Goal: Task Accomplishment & Management: Manage account settings

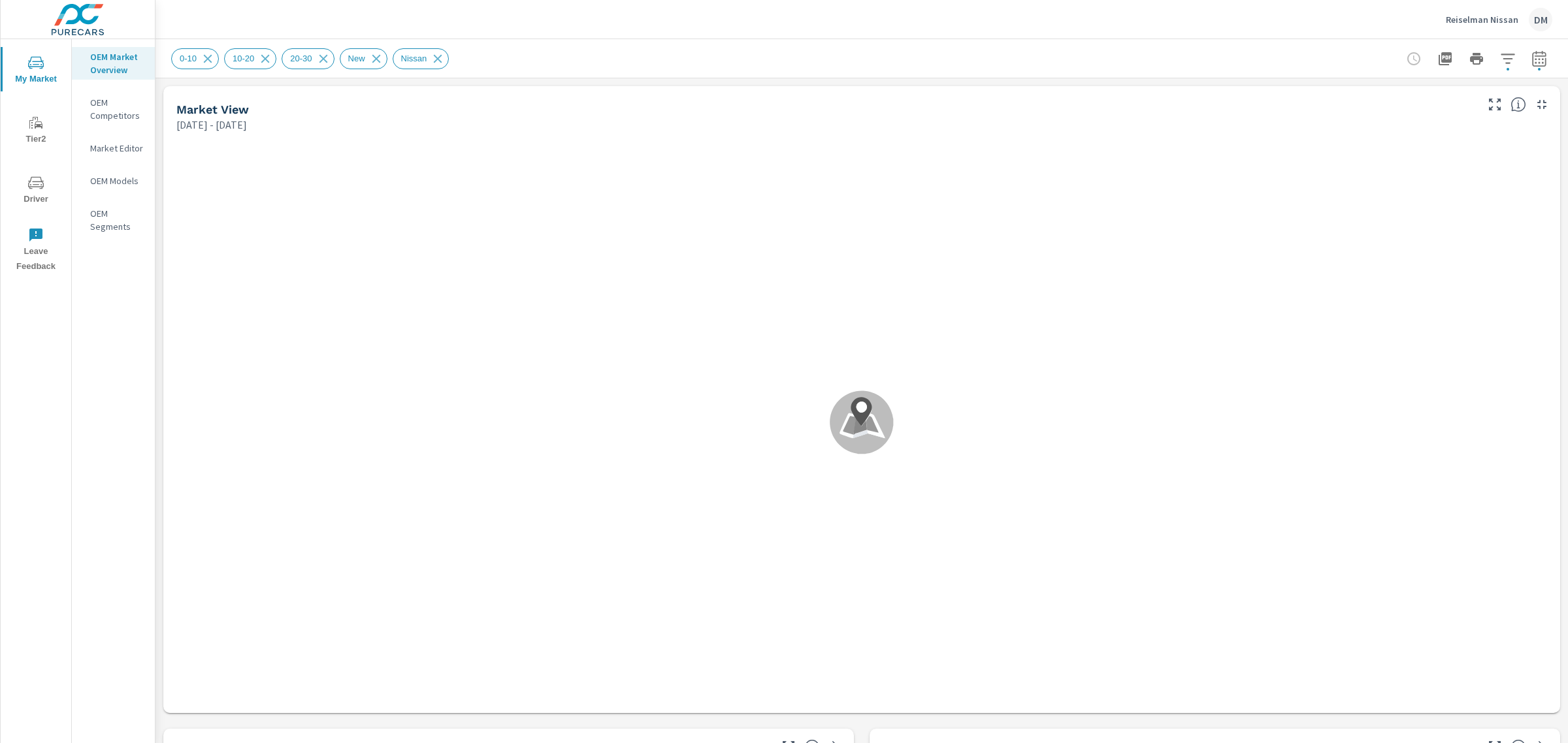
click at [1473, 12] on div "Reiselman Nissan DM" at bounding box center [1499, 19] width 106 height 23
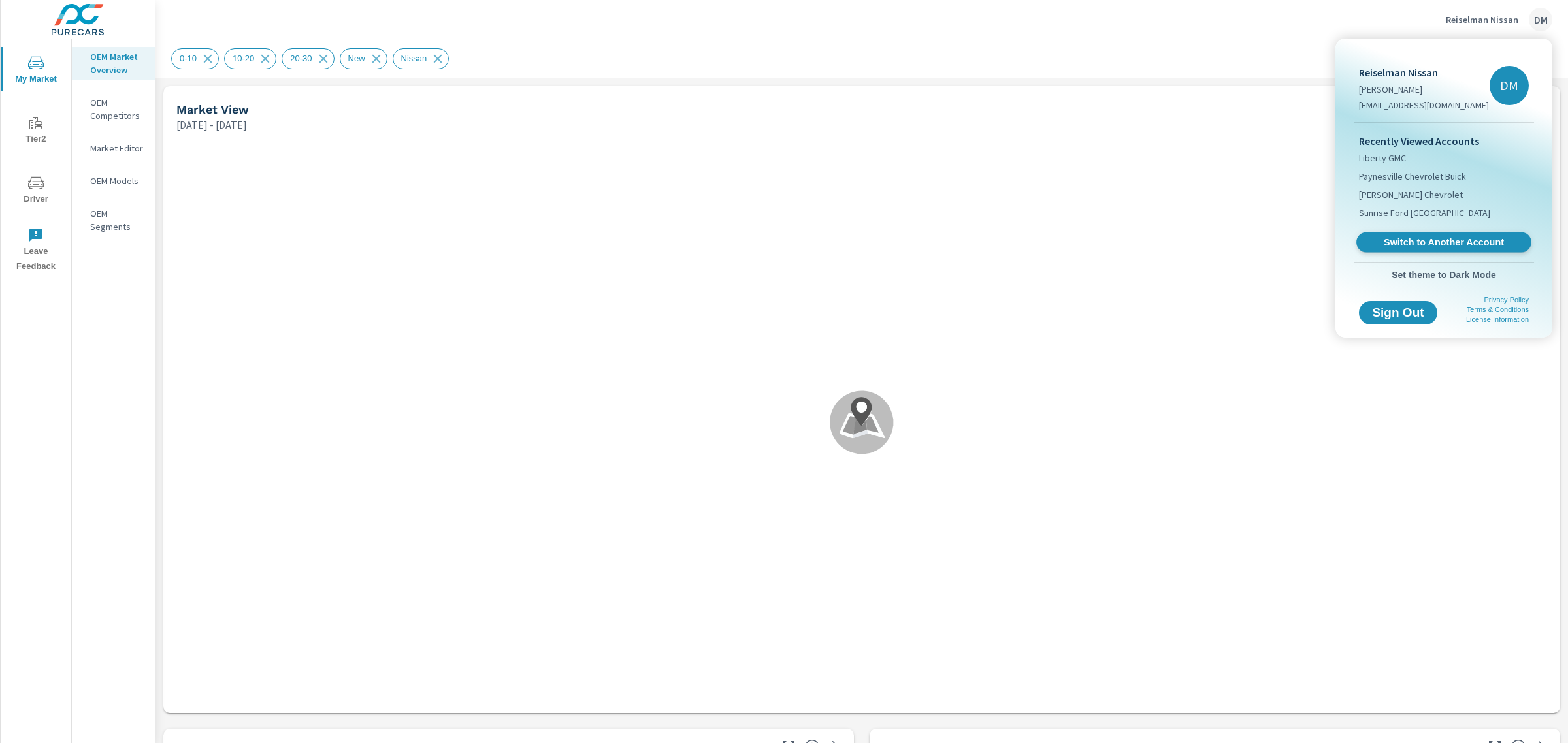
click at [1431, 237] on span "Switch to Another Account" at bounding box center [1443, 242] width 160 height 13
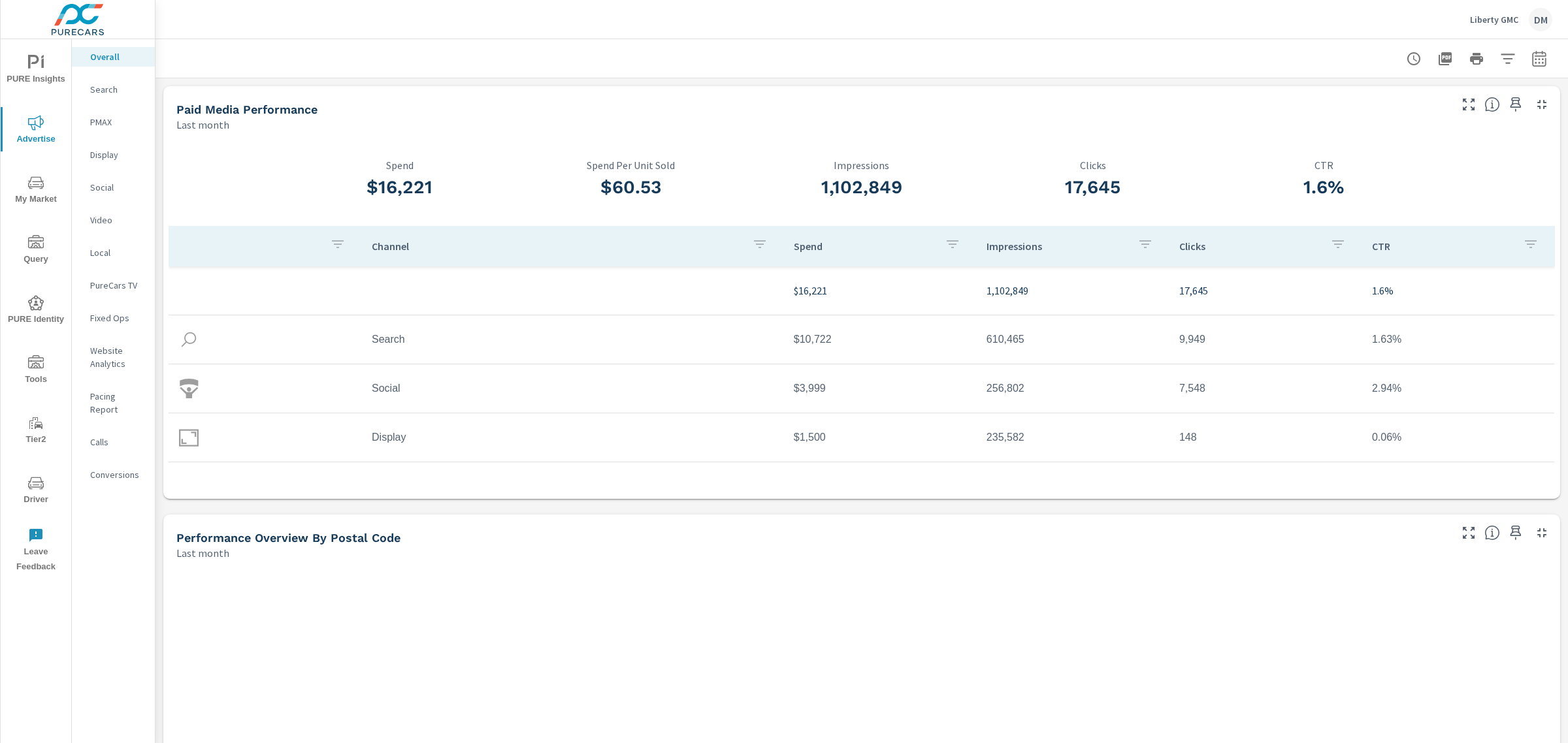
click at [1505, 11] on div "Liberty GMC DM" at bounding box center [1511, 19] width 83 height 23
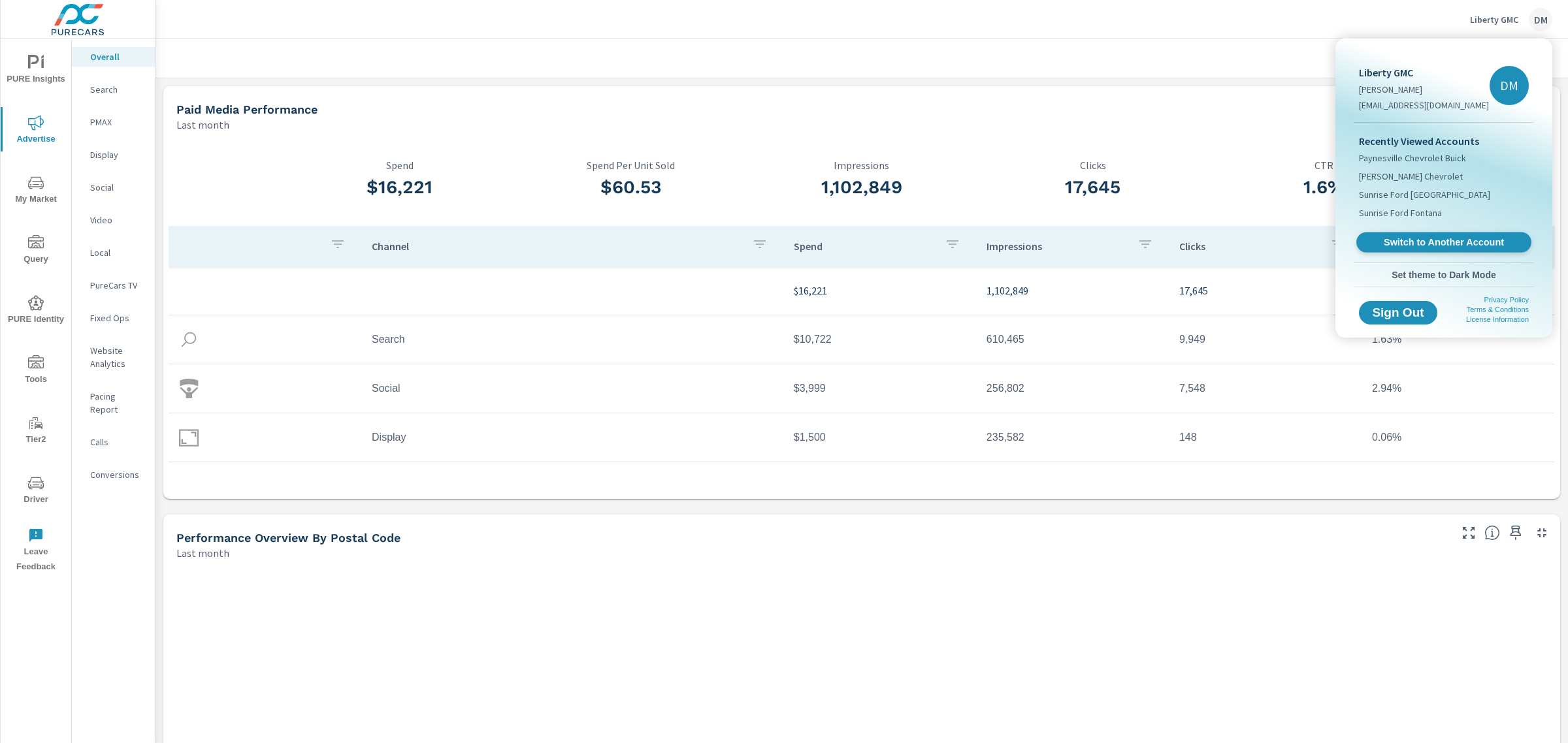
click at [1419, 247] on span "Switch to Another Account" at bounding box center [1443, 242] width 160 height 13
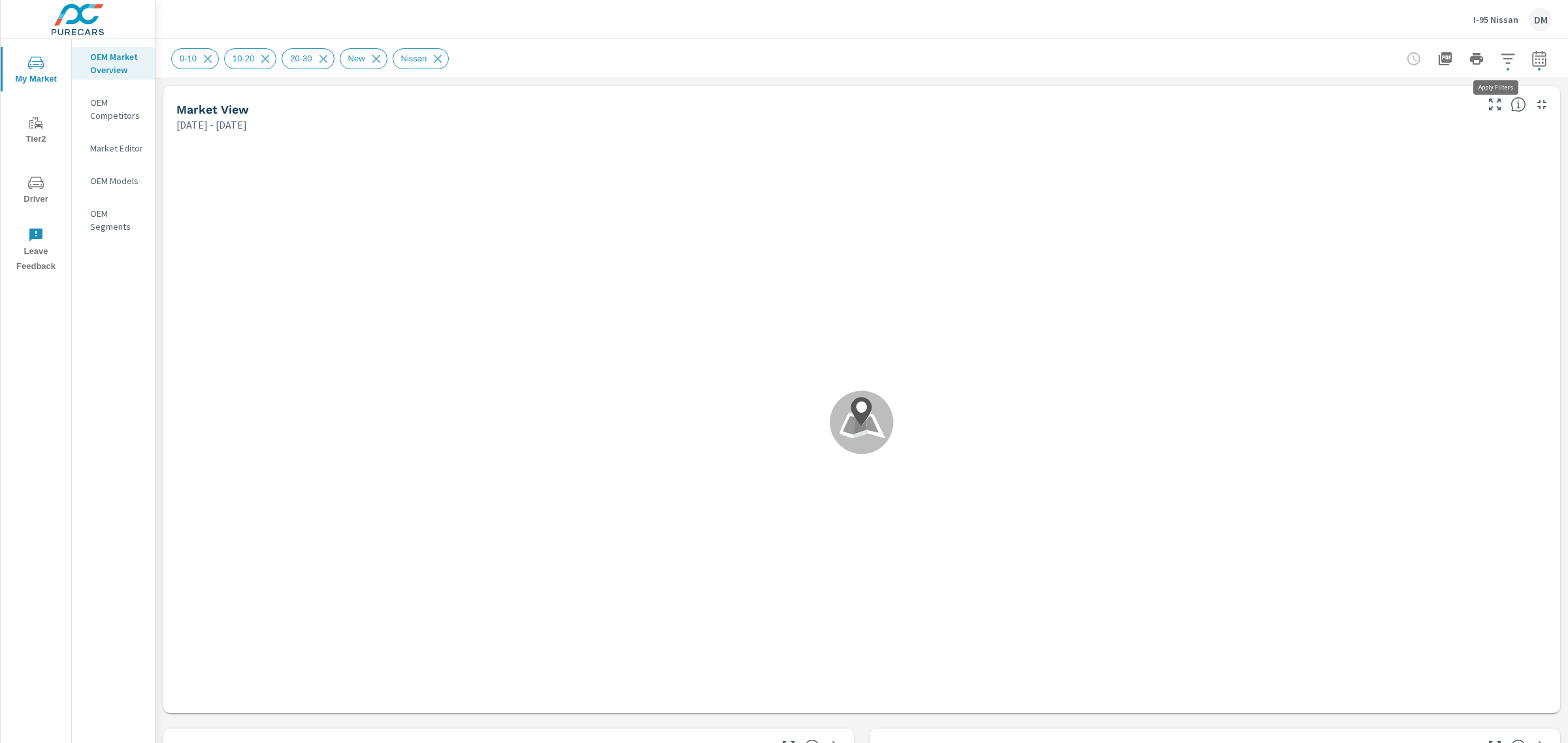
click at [1500, 65] on icon "button" at bounding box center [1508, 59] width 16 height 16
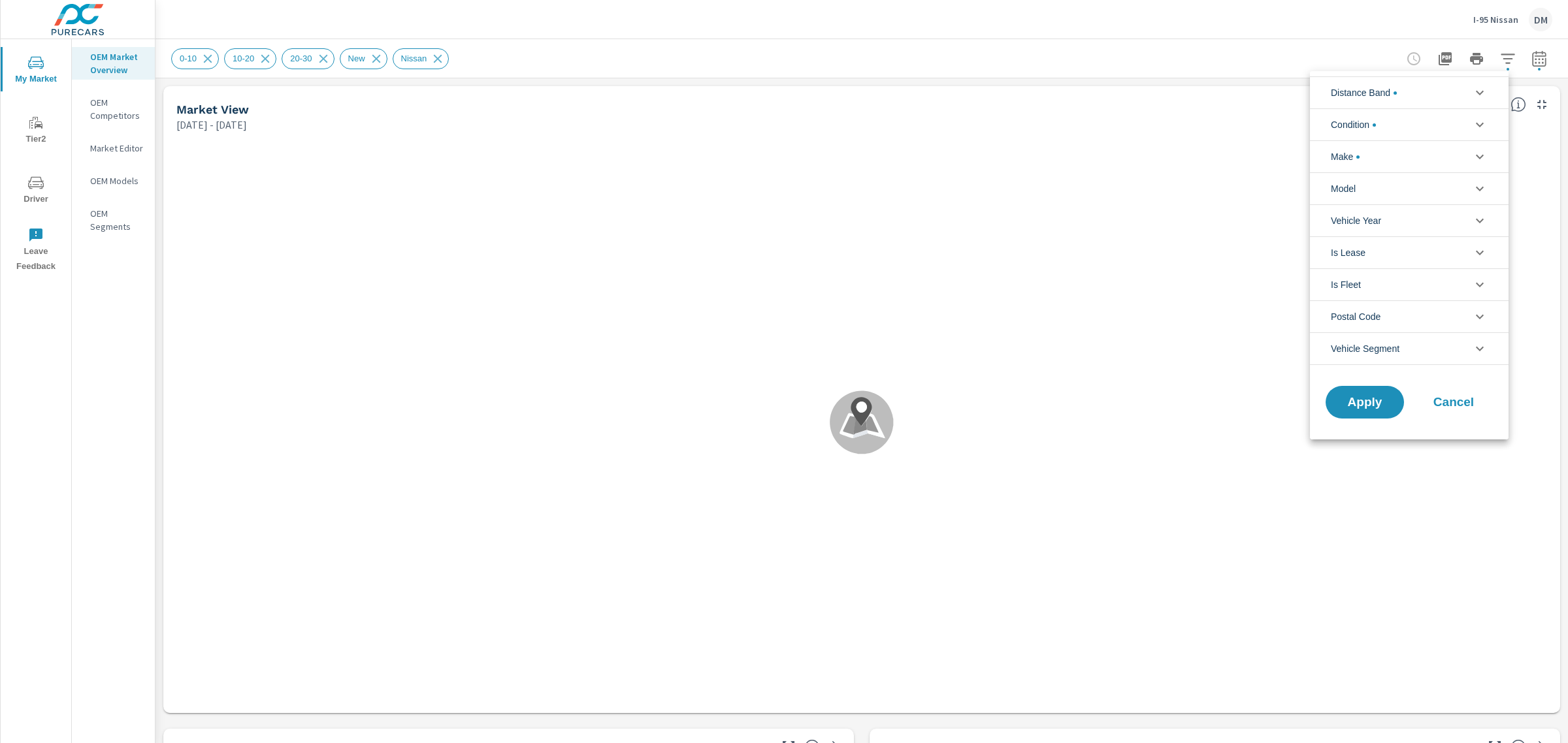
click at [1464, 96] on li "Distance Band" at bounding box center [1409, 92] width 198 height 32
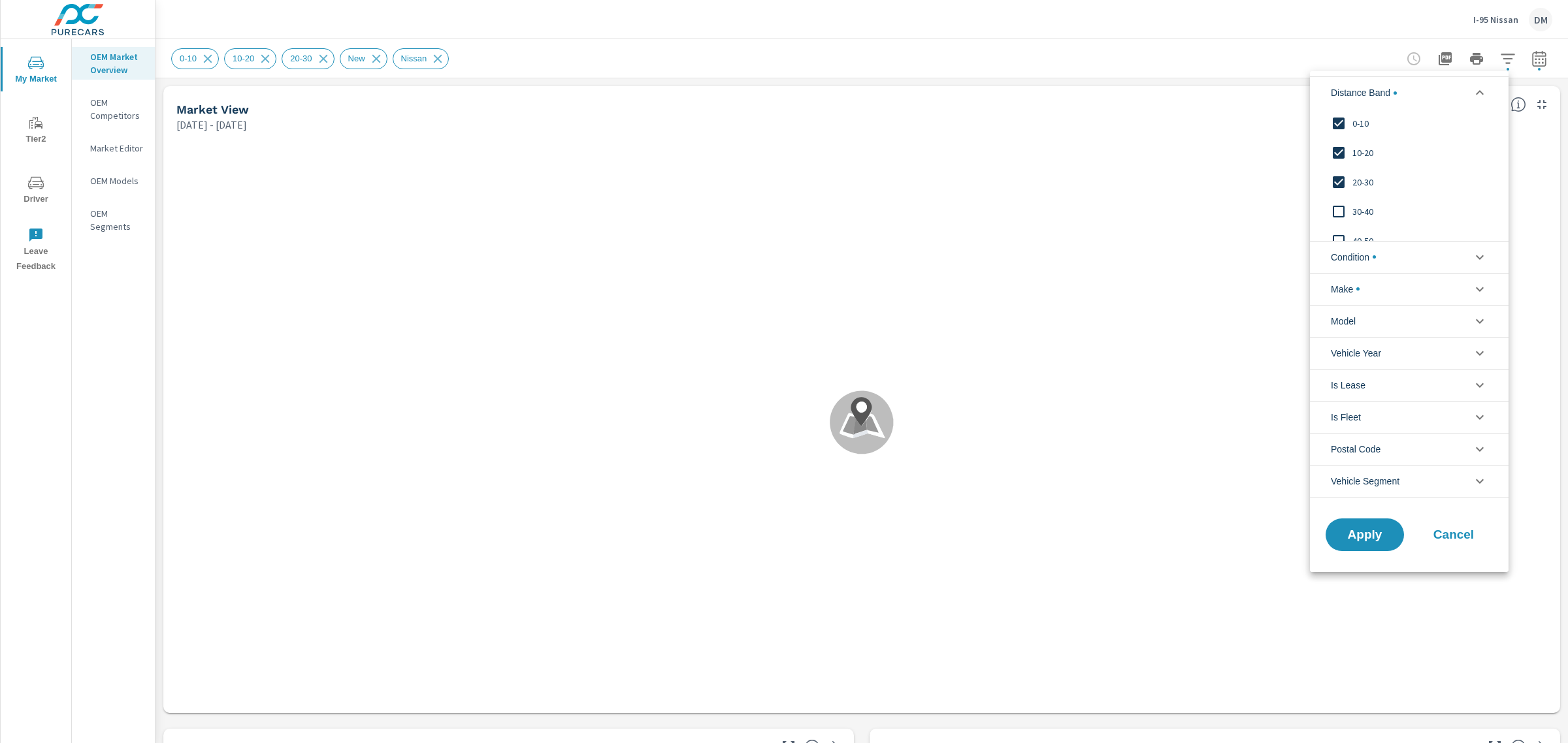
click at [1328, 50] on div at bounding box center [784, 371] width 1568 height 743
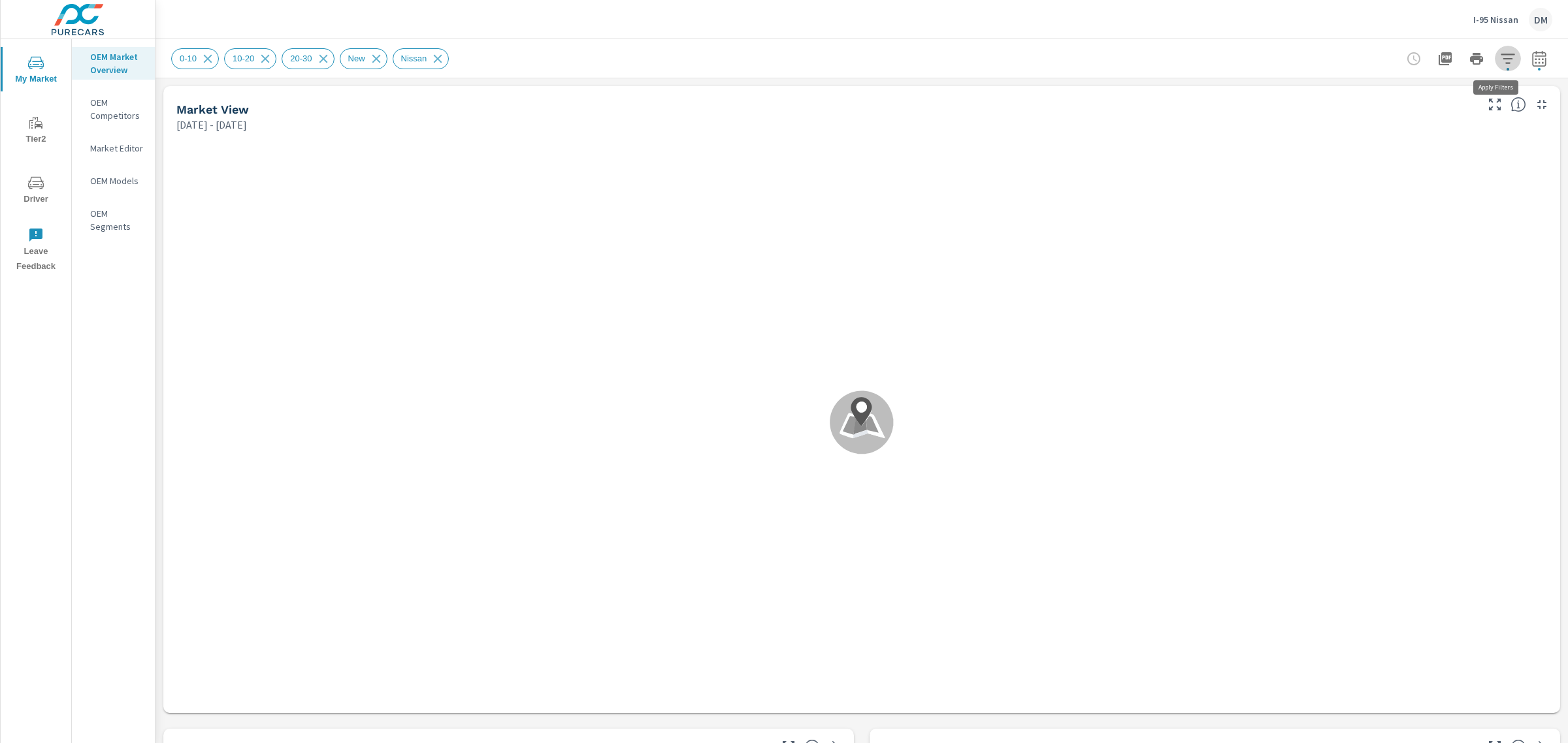
click at [1500, 60] on icon "button" at bounding box center [1508, 59] width 16 height 16
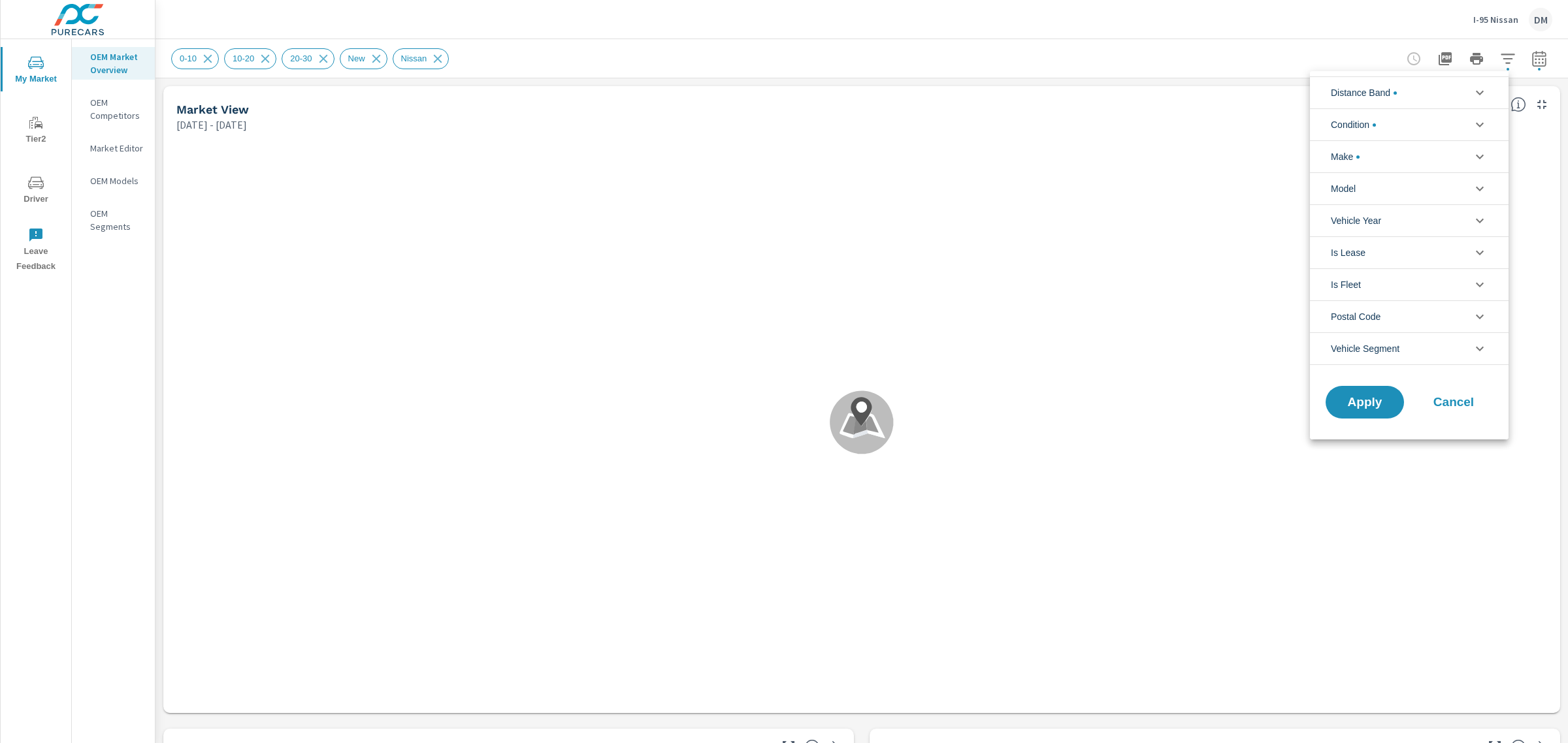
click at [1439, 127] on li "Condition" at bounding box center [1409, 124] width 198 height 32
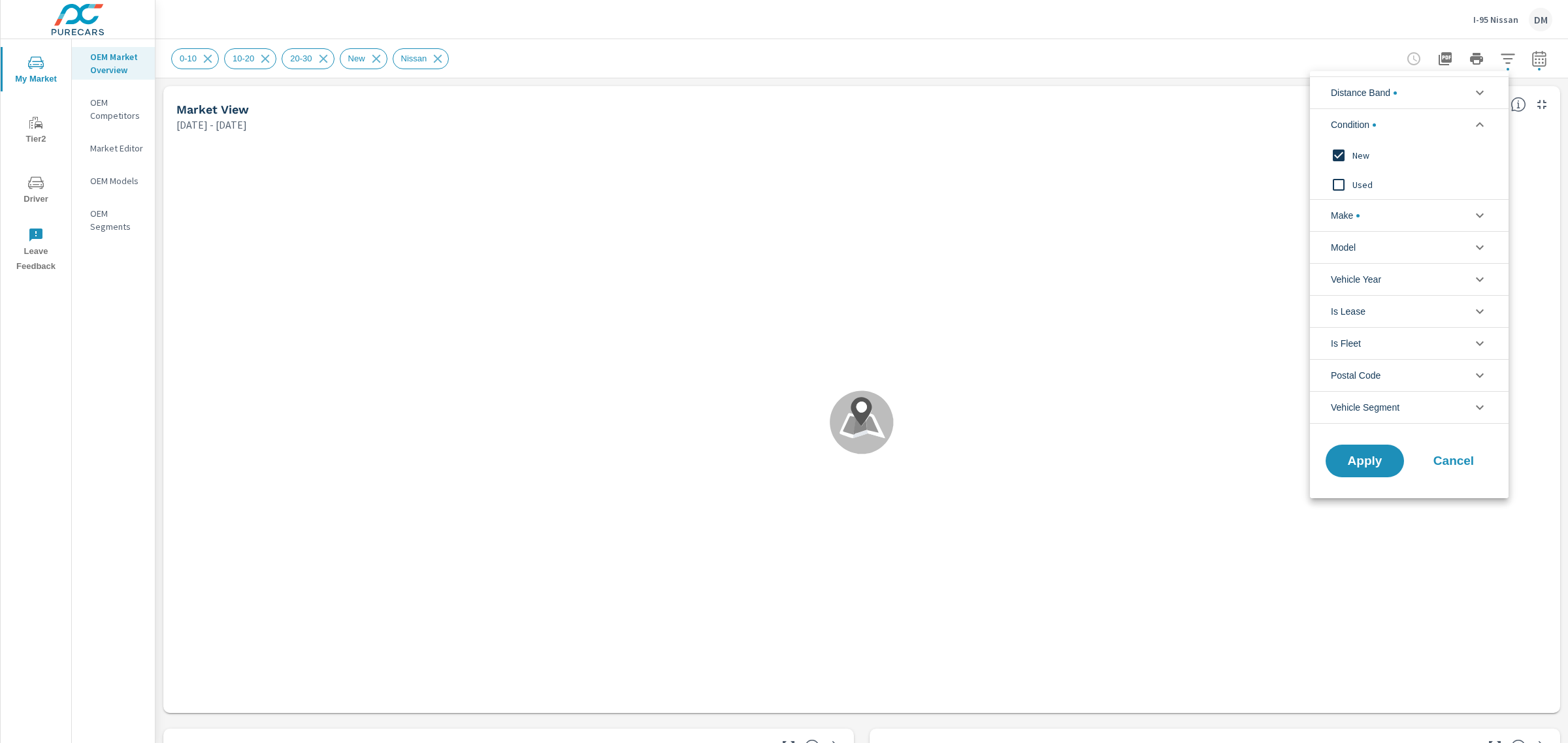
click at [1367, 216] on li "Make" at bounding box center [1409, 215] width 198 height 32
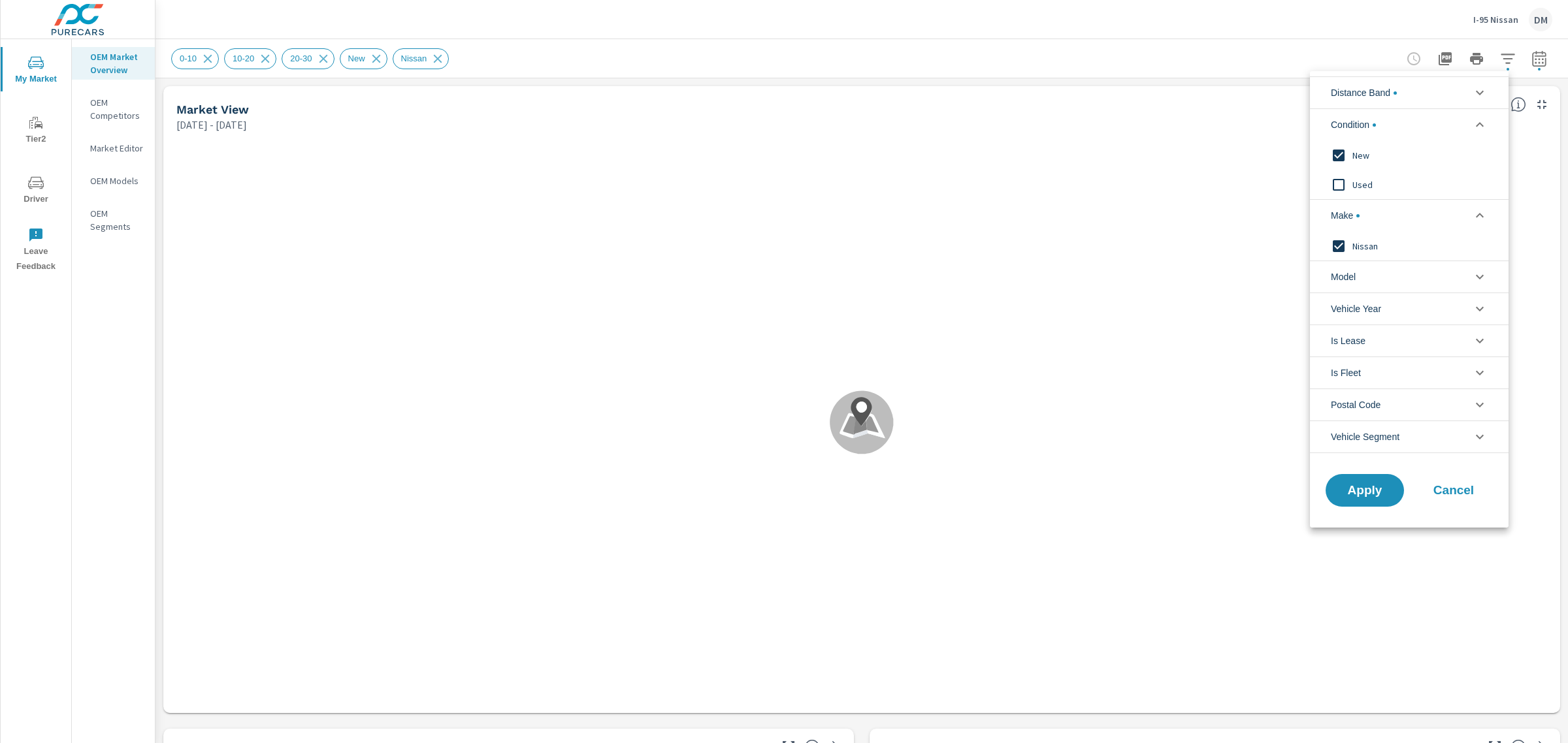
click at [1095, 19] on div at bounding box center [784, 371] width 1568 height 743
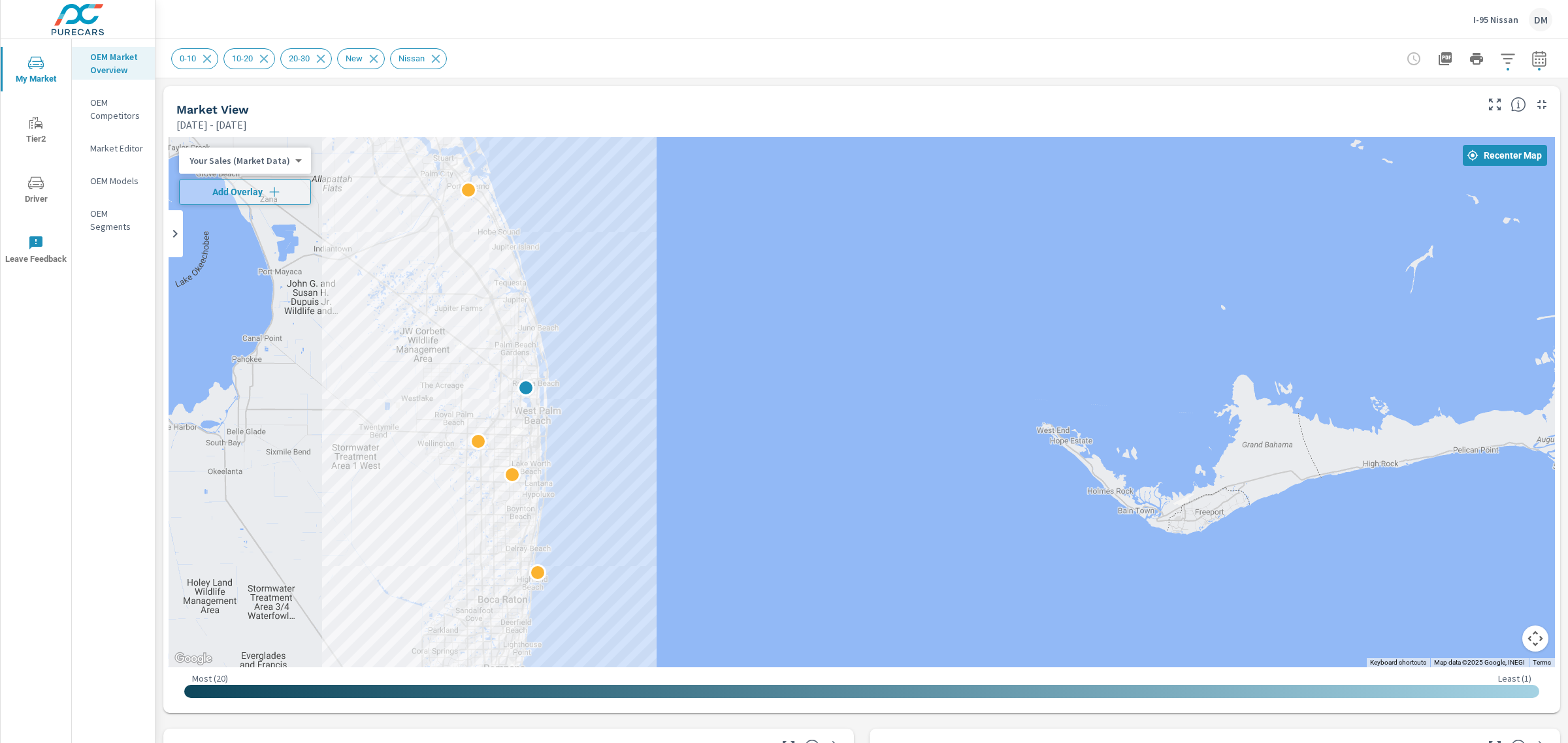
drag, startPoint x: 1026, startPoint y: 446, endPoint x: 729, endPoint y: 422, distance: 298.0
click at [682, 423] on div at bounding box center [1144, 732] width 1255 height 705
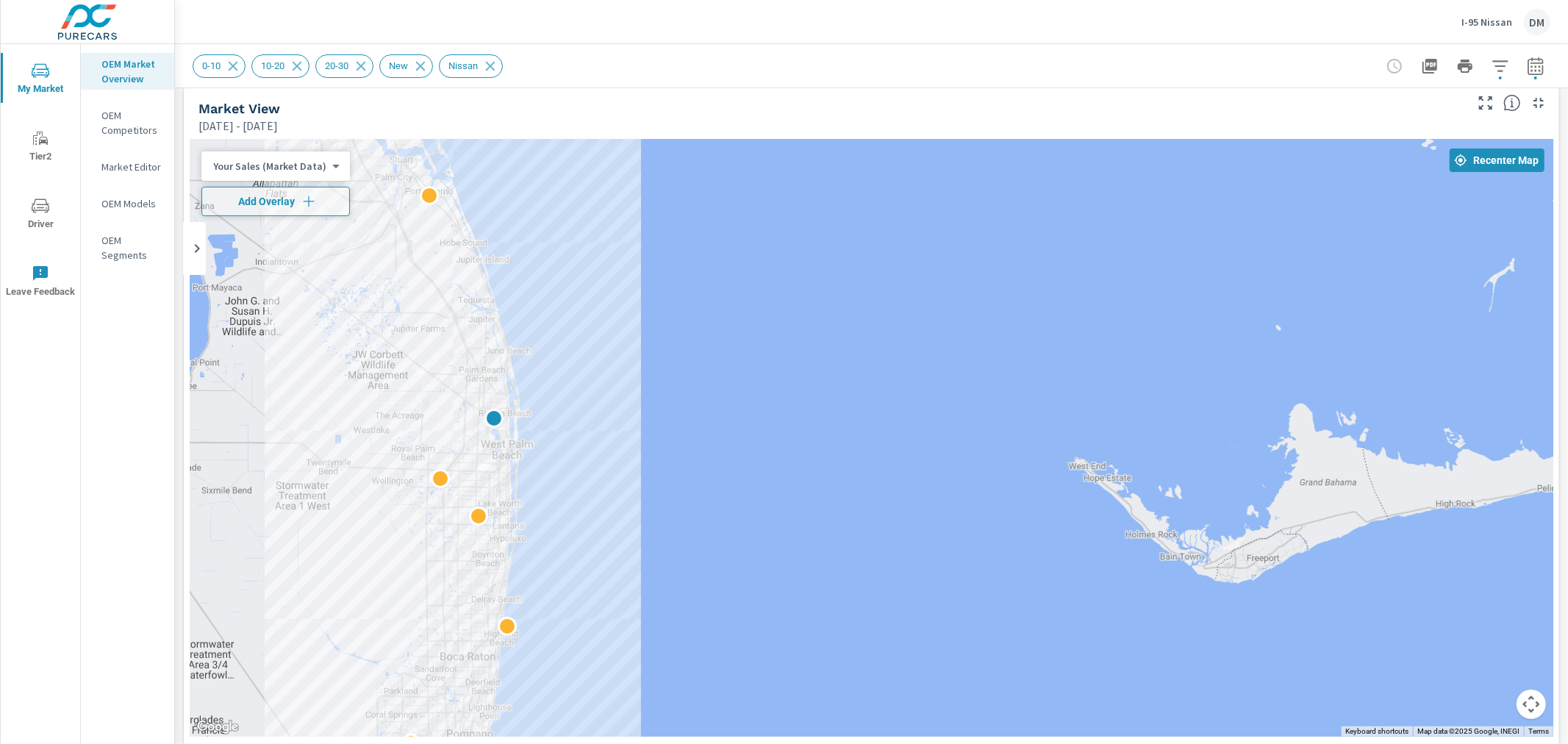
scroll to position [15, 0]
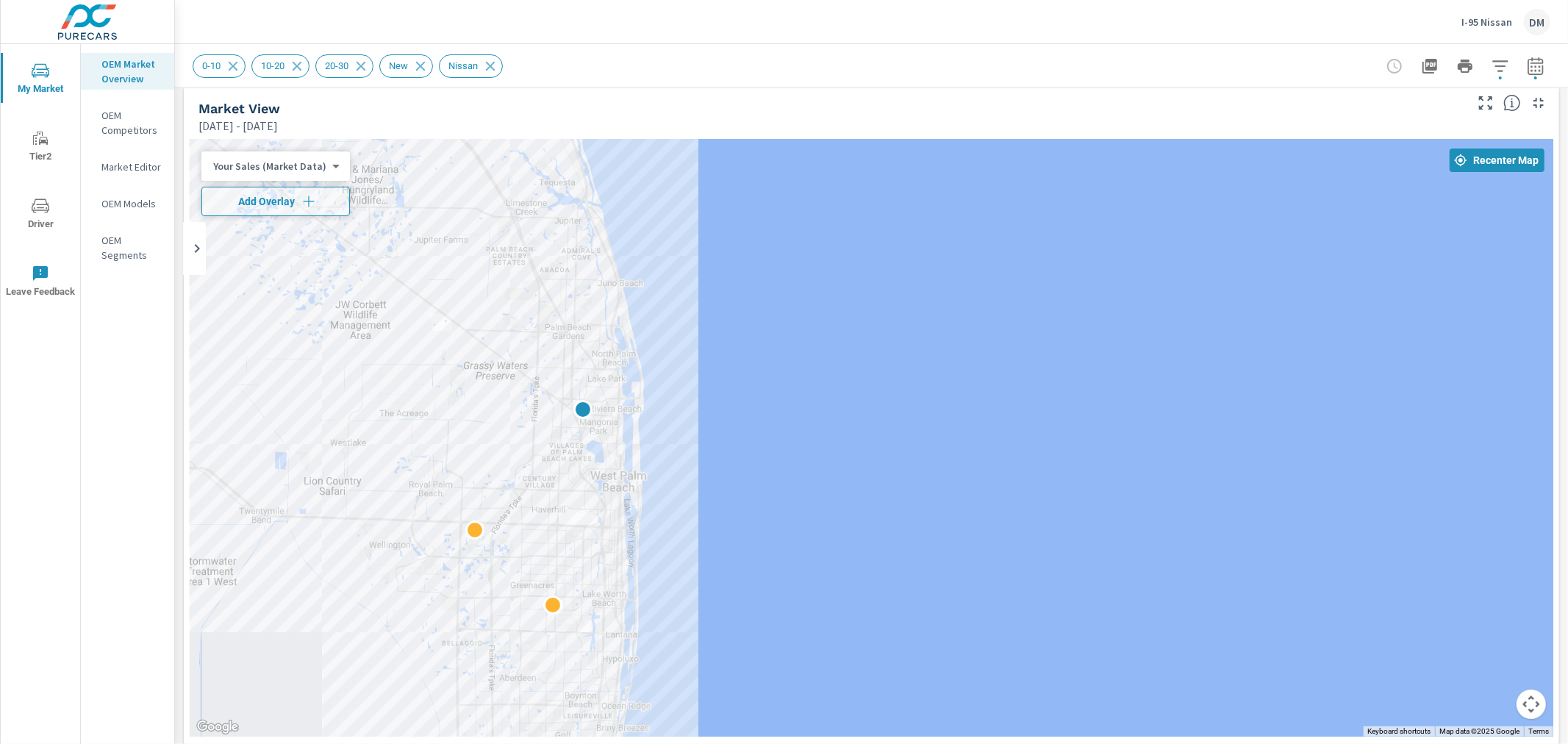
drag, startPoint x: 591, startPoint y: 426, endPoint x: 821, endPoint y: 432, distance: 230.1
click at [819, 432] on div at bounding box center [871, 438] width 1364 height 597
click at [278, 206] on span "Add Overlay" at bounding box center [276, 202] width 136 height 15
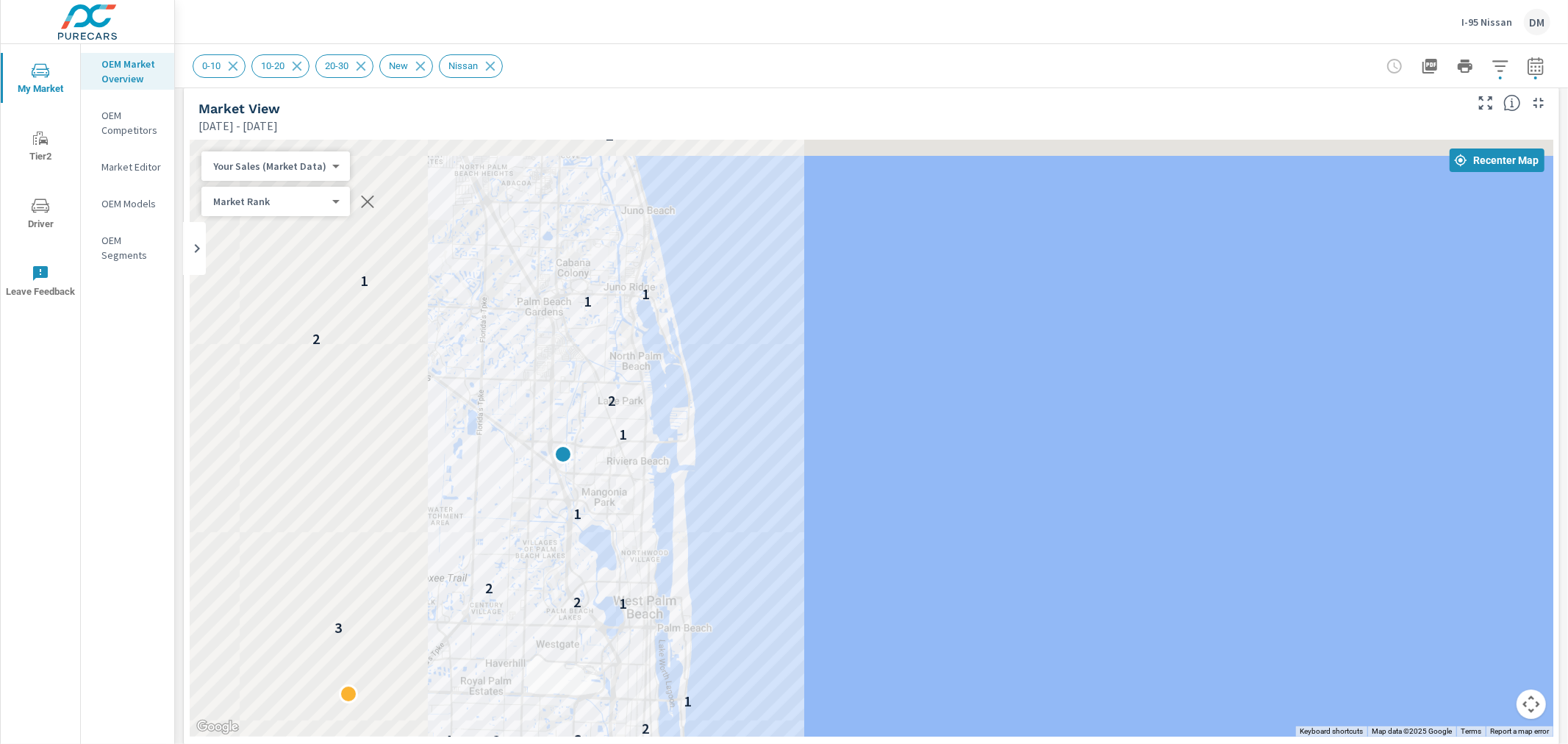
drag, startPoint x: 629, startPoint y: 403, endPoint x: 988, endPoint y: 509, distance: 374.3
click at [988, 509] on div "— 5 — 5 5 5 — 5 5 — 4 5 5 4 3 3 2 1 3 1 2 2 1 1 2 2 1 1 1 2 1 2 2" at bounding box center [871, 438] width 1364 height 597
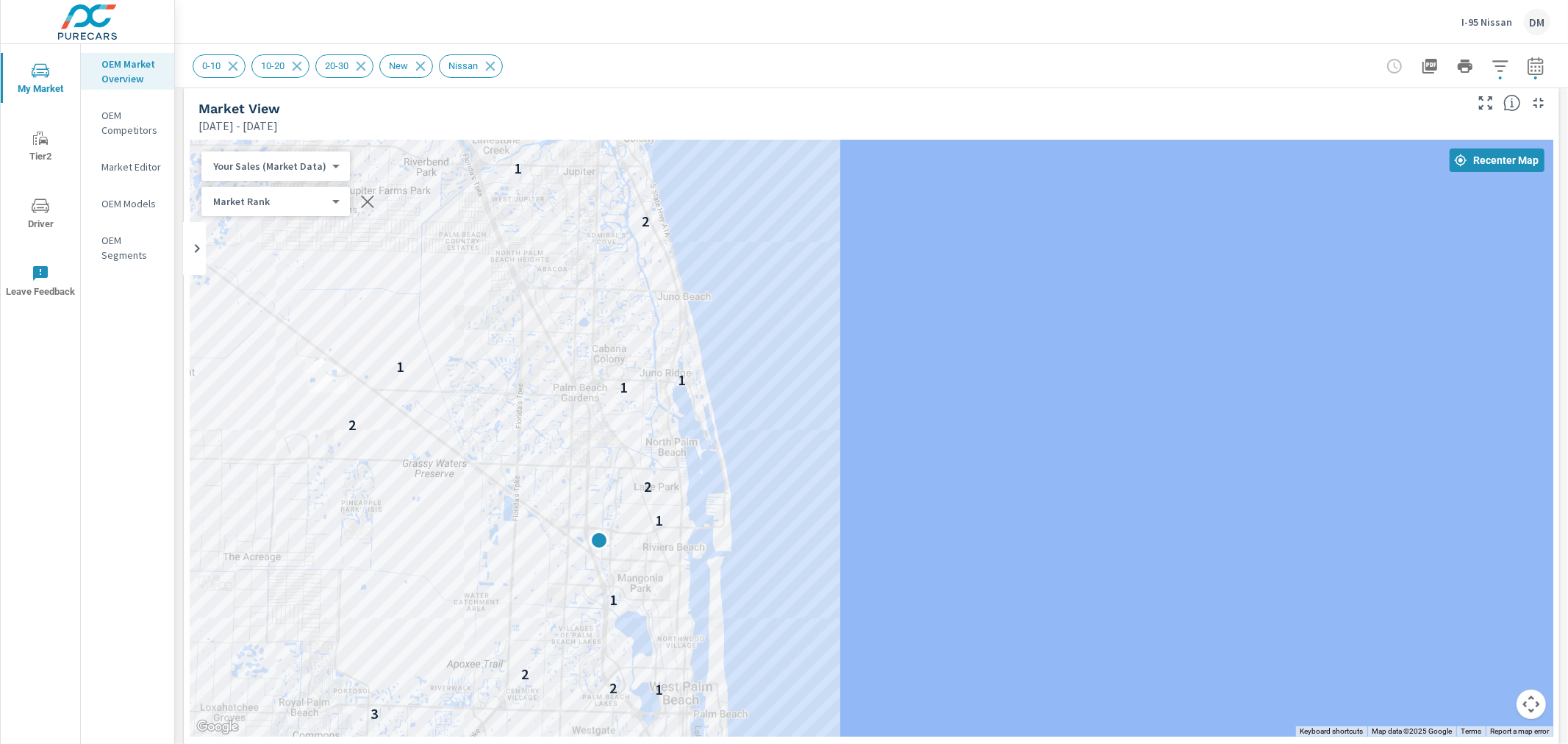
drag, startPoint x: 835, startPoint y: 405, endPoint x: 876, endPoint y: 497, distance: 100.7
click at [876, 497] on div "5 5 — 5 5 — 4 5 5 4 3 3 2 1 3 1 2 2 1 2 1 2 2 1 1 1 2 1 2 2" at bounding box center [871, 438] width 1364 height 597
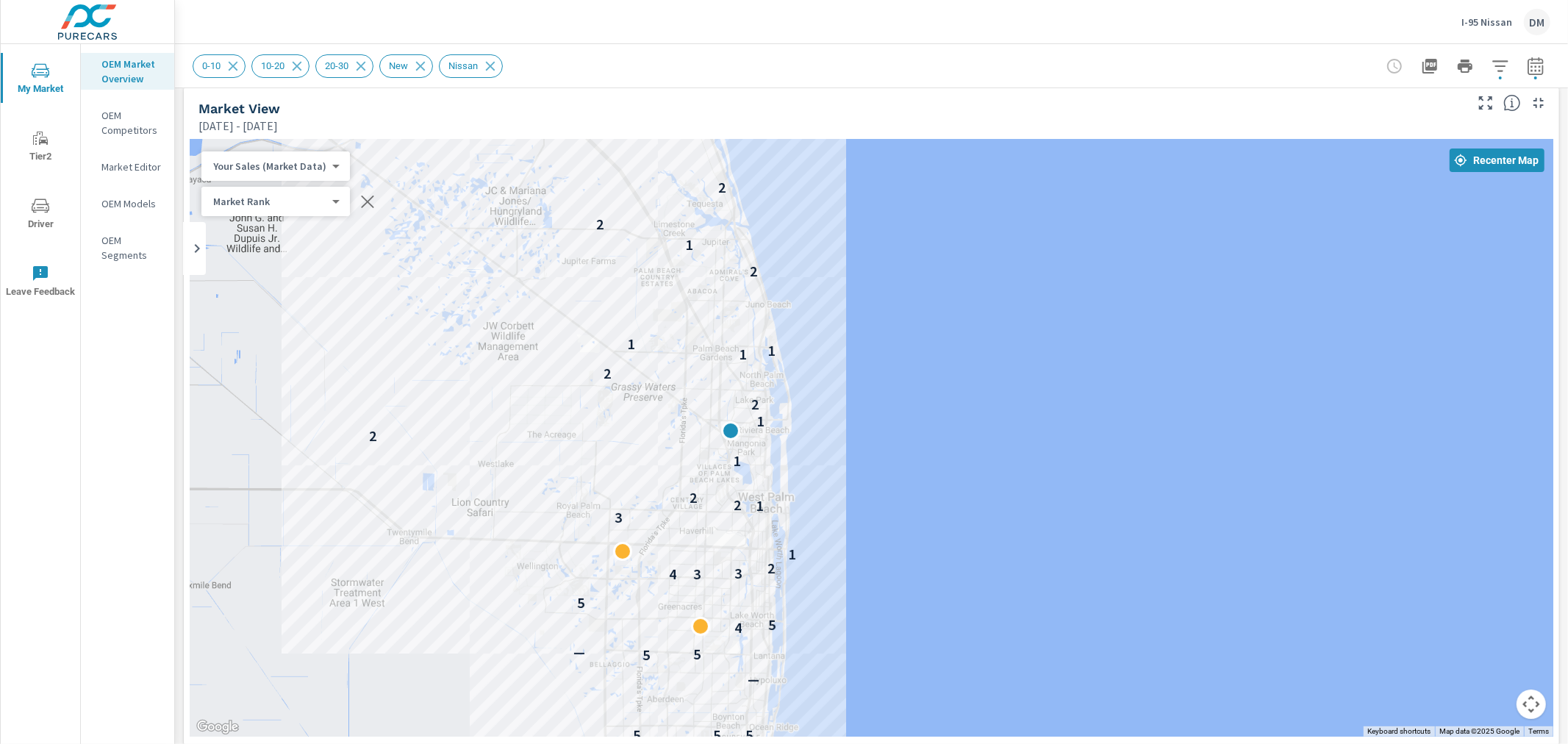
drag, startPoint x: 849, startPoint y: 564, endPoint x: 899, endPoint y: 449, distance: 125.4
click at [899, 444] on div "— — — — — — — 7 — — — 5 — 5 5 5 — 5 5 — 4 5 5 4 3 3 2 1 3 1 2 2 1 2 1 2 2 1 1 1…" at bounding box center [871, 438] width 1364 height 597
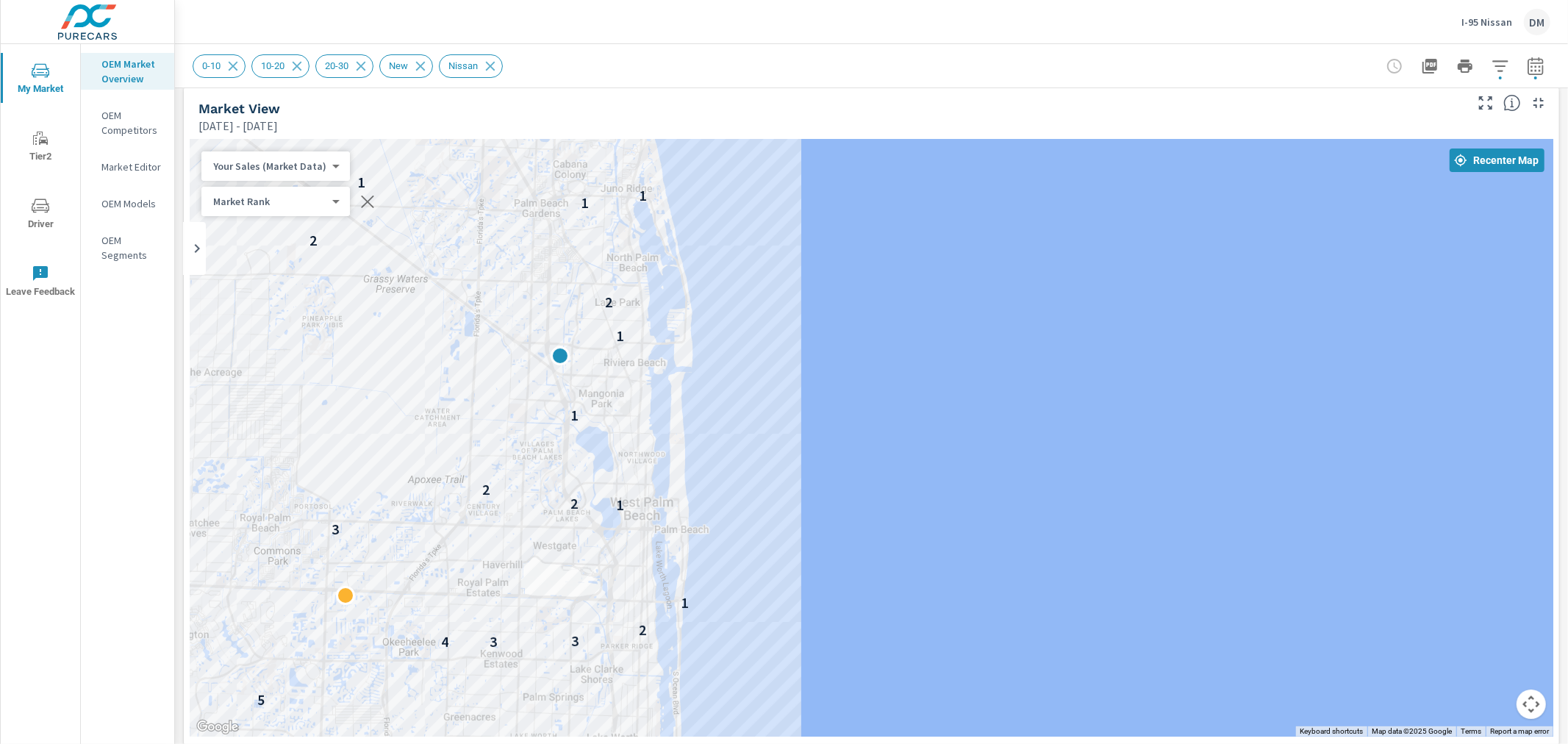
drag, startPoint x: 853, startPoint y: 524, endPoint x: 863, endPoint y: 503, distance: 23.3
click at [863, 503] on div "— 5 — 5 5 5 — 5 5 — 4 5 5 4 3 3 2 1 3 1 2 2 1 2 1 2 2 1 1 1 2 1 2 2" at bounding box center [871, 438] width 1364 height 597
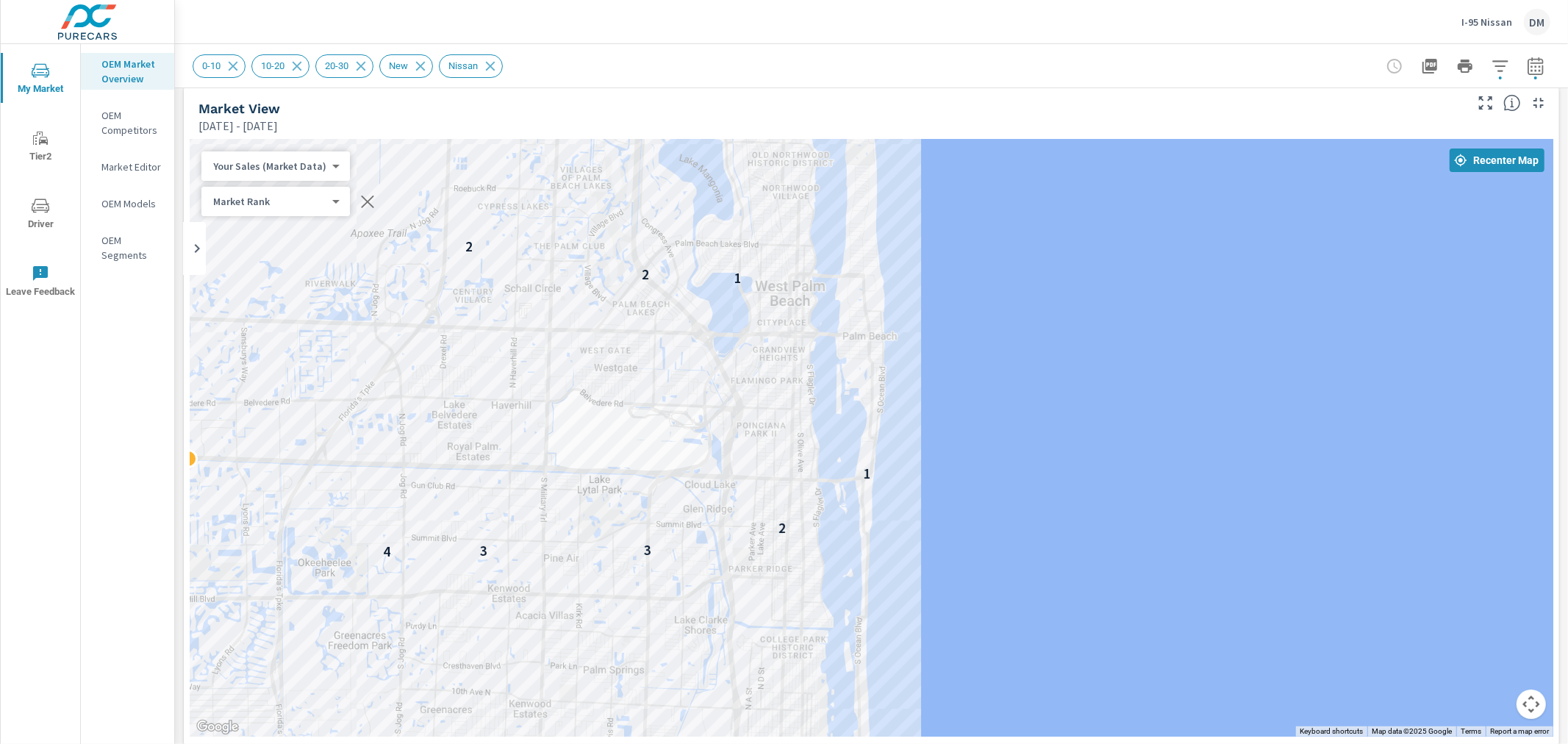
drag, startPoint x: 791, startPoint y: 530, endPoint x: 1173, endPoint y: 309, distance: 441.3
click at [1173, 309] on div "4 5 4 3 3 2 1 3 1 2 2 1 1 2 2 1 1 1" at bounding box center [871, 438] width 1364 height 597
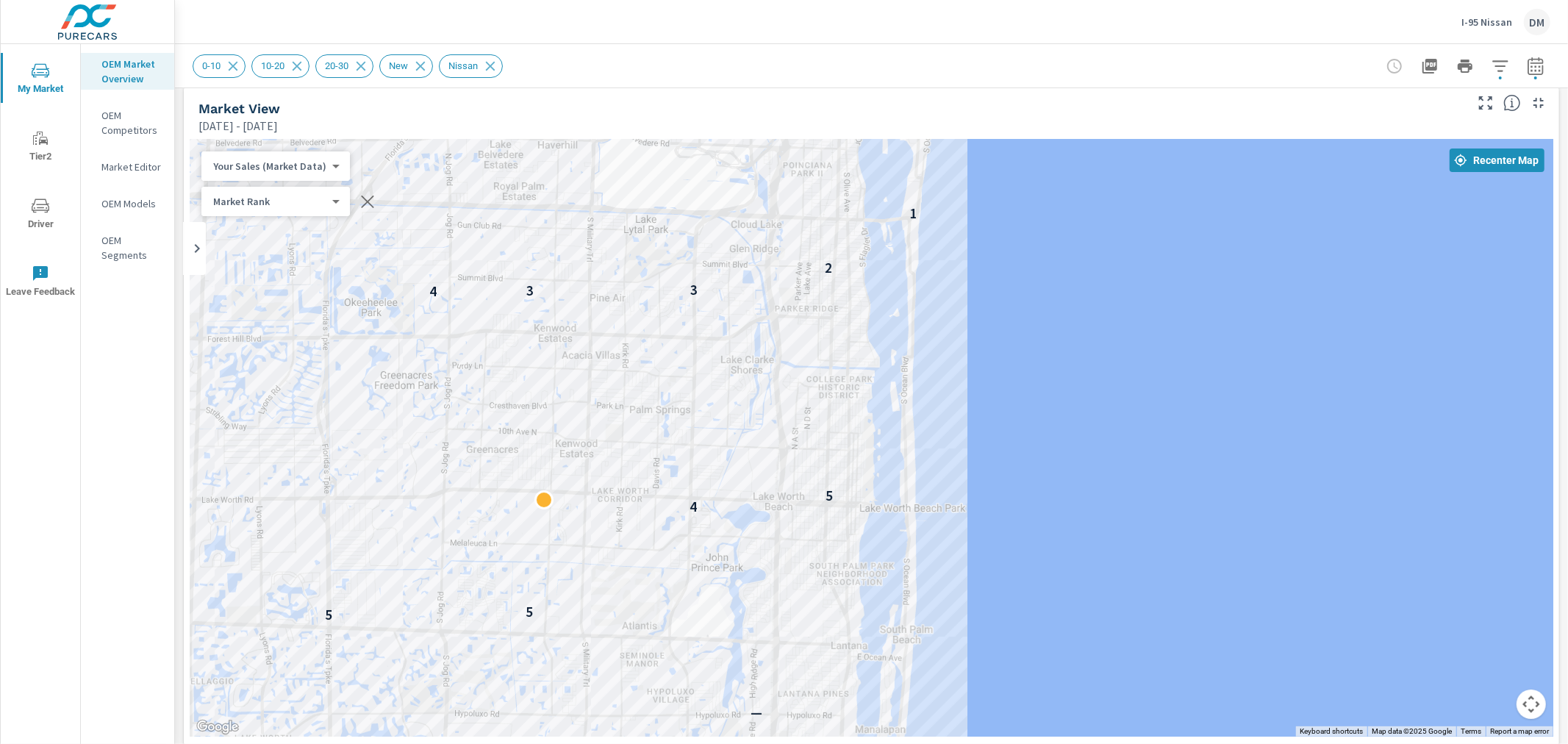
drag, startPoint x: 1139, startPoint y: 512, endPoint x: 1152, endPoint y: 336, distance: 176.5
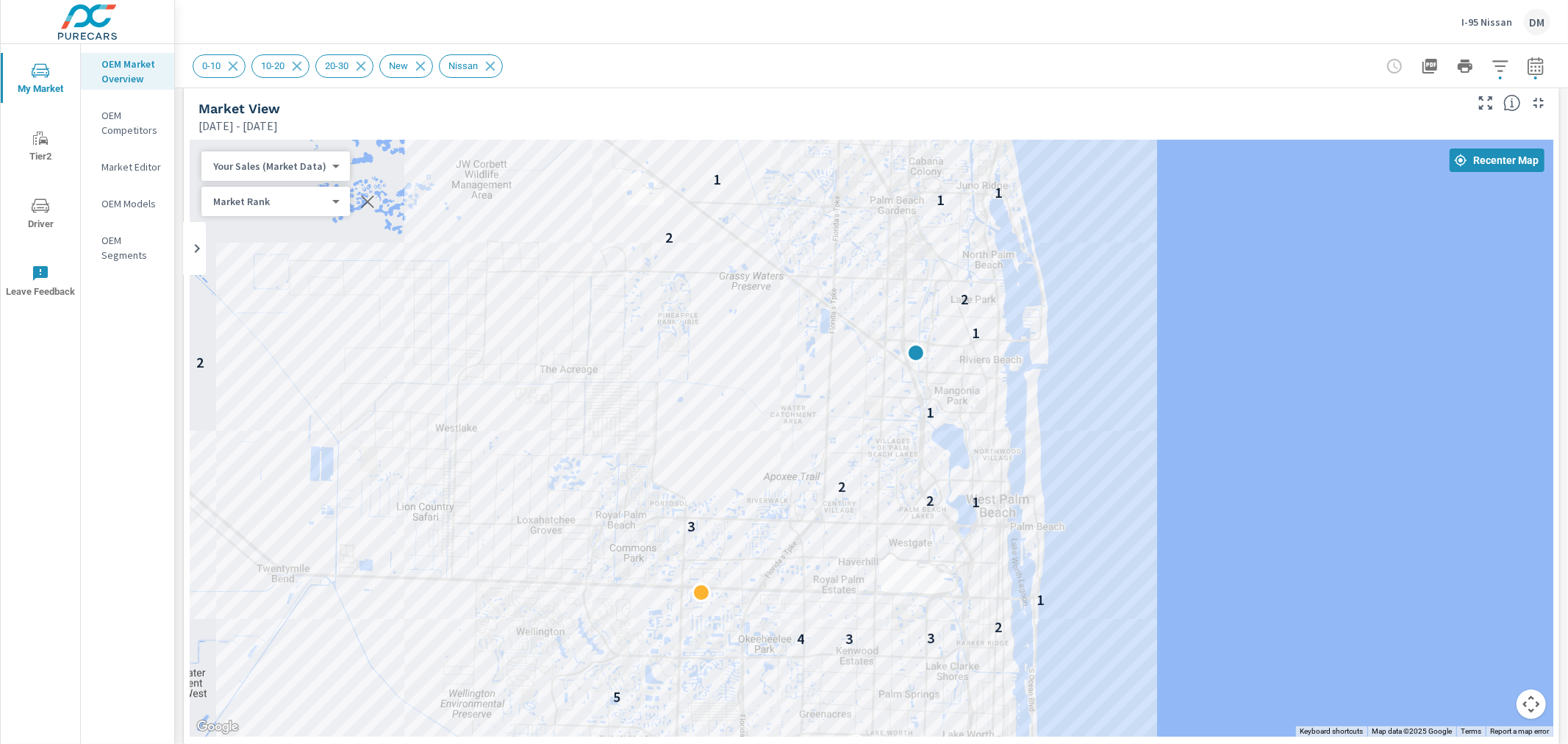
drag, startPoint x: 1154, startPoint y: 329, endPoint x: 1154, endPoint y: 653, distance: 324.0
click at [1154, 653] on div "— — — — — — — 7 — — — 5 — 5 5 5 — 5 5 — 4 5 5 4 3 3 2 1 3 1 2 2 1 2 1 2 2 1 1 1" at bounding box center [871, 438] width 1364 height 597
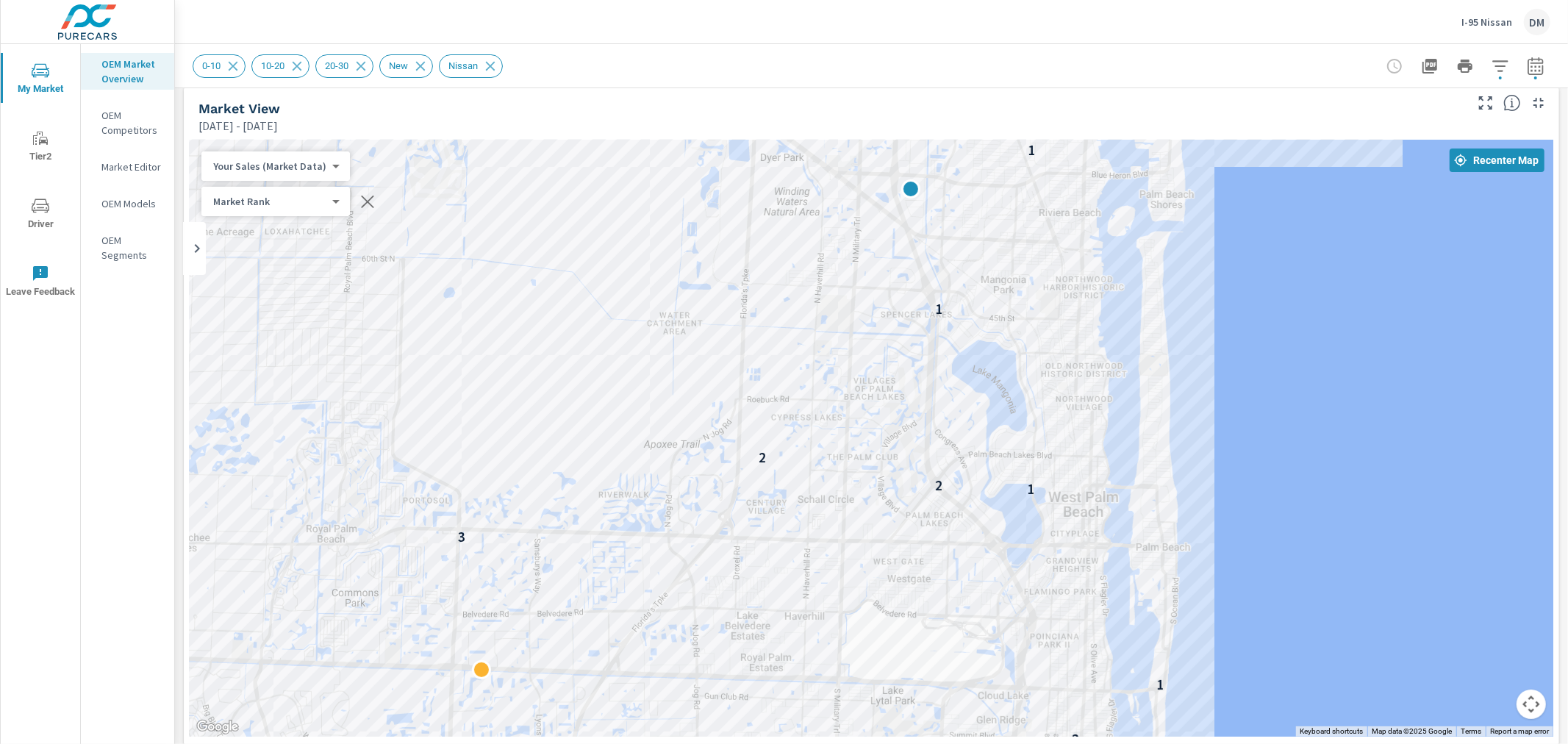
drag, startPoint x: 1030, startPoint y: 489, endPoint x: 1235, endPoint y: 542, distance: 211.7
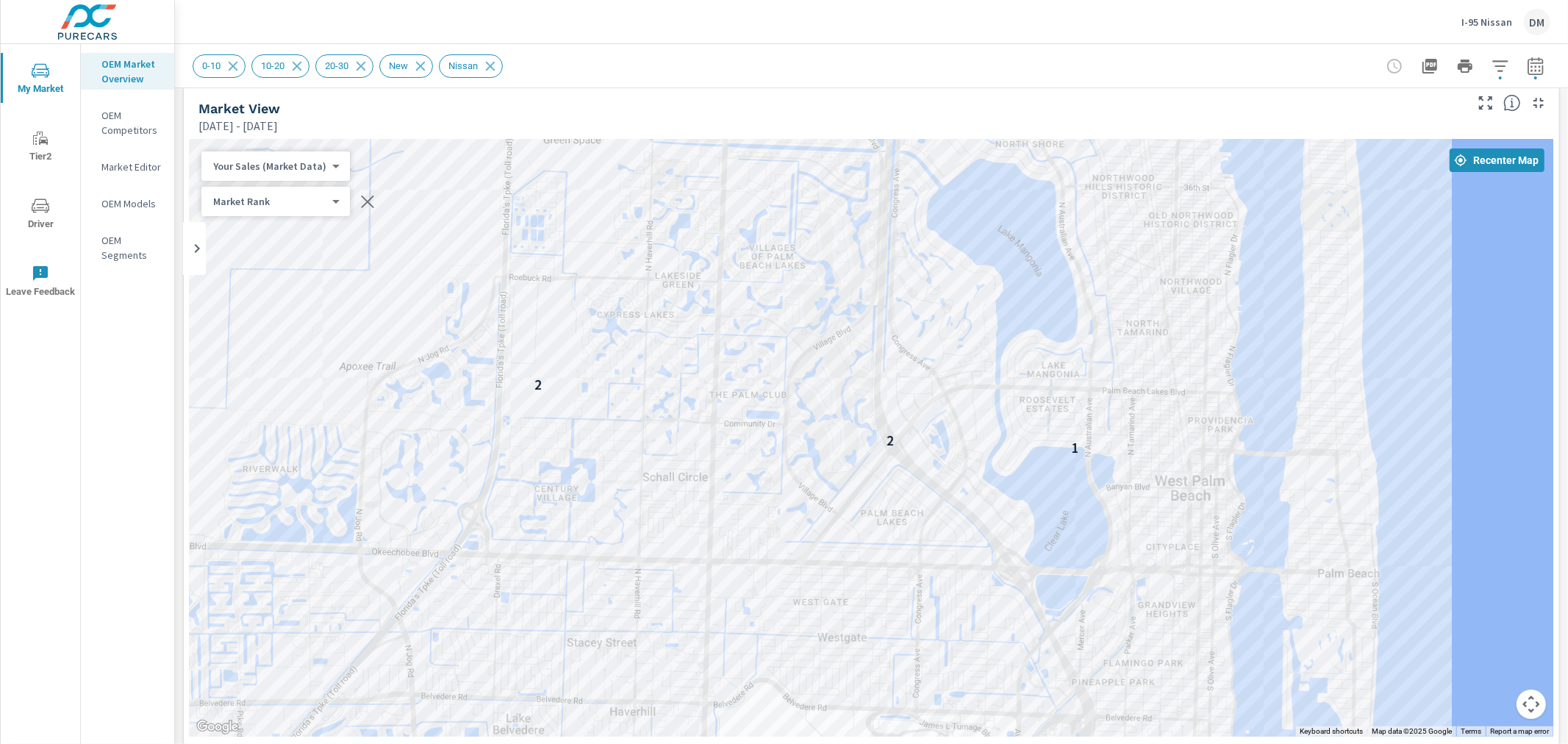
drag, startPoint x: 1194, startPoint y: 534, endPoint x: 1441, endPoint y: 553, distance: 247.7
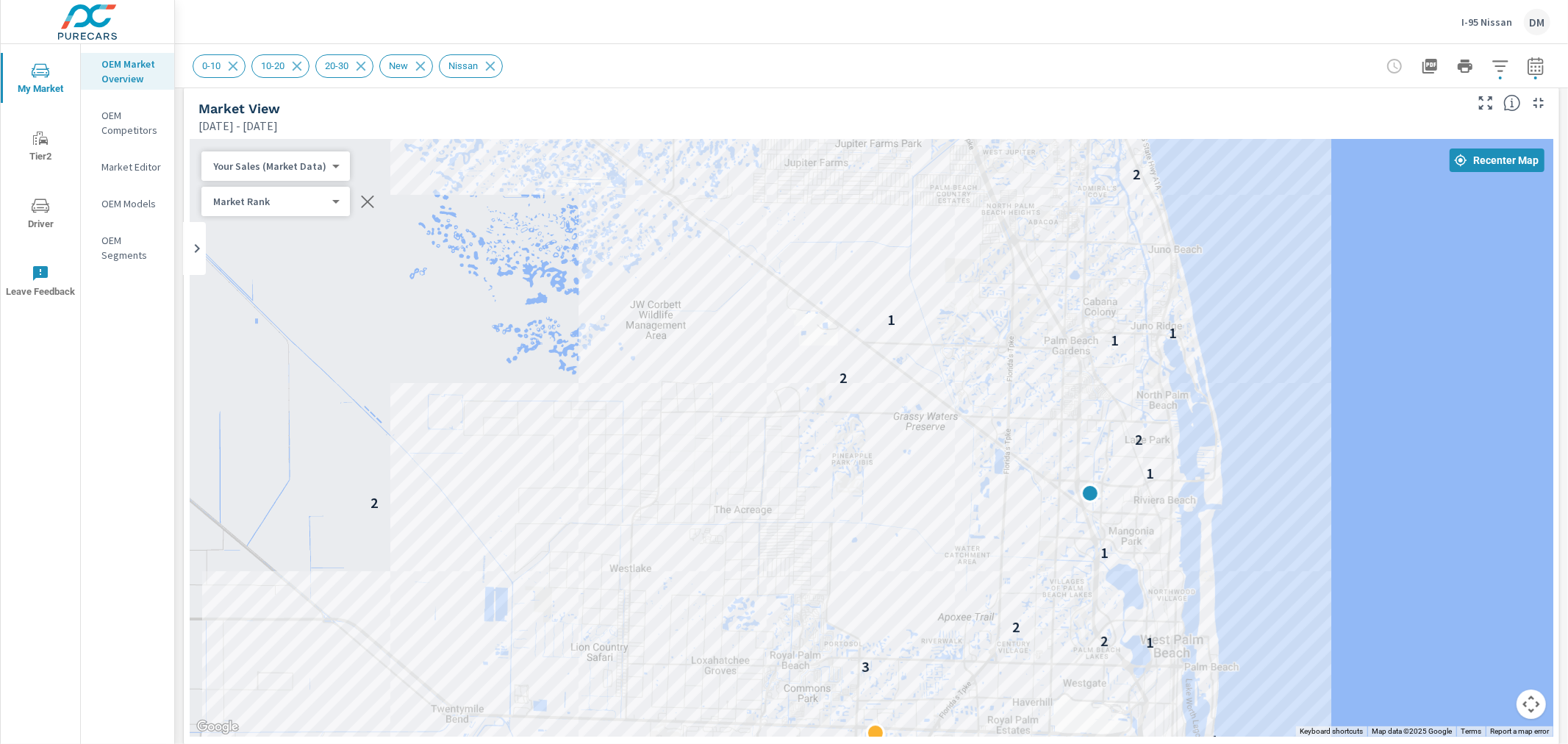
drag, startPoint x: 1450, startPoint y: 515, endPoint x: 1304, endPoint y: 674, distance: 215.9
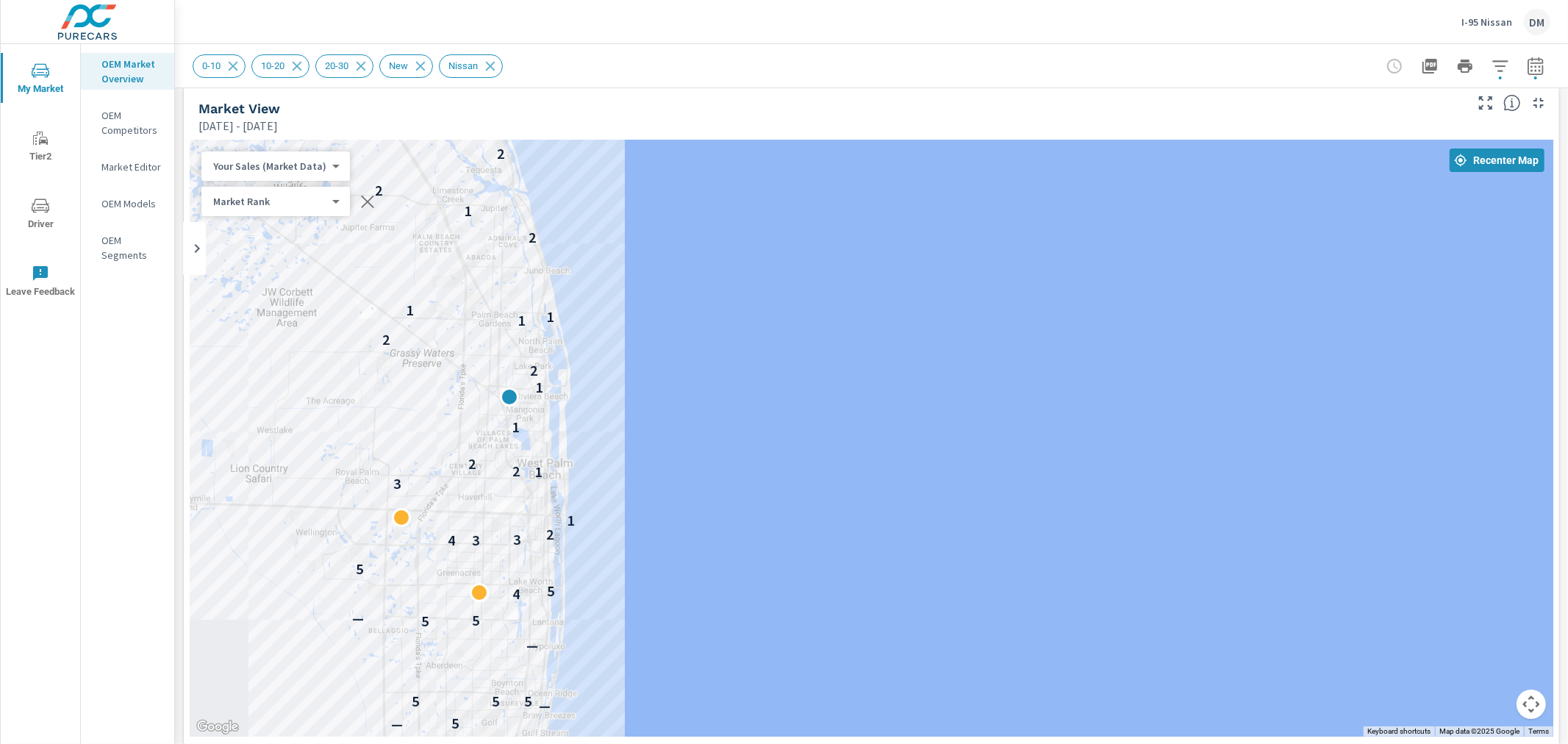
drag, startPoint x: 1326, startPoint y: 612, endPoint x: 628, endPoint y: 429, distance: 721.6
click at [628, 429] on div "— — — — — — — 7 — — — 5 — 5 5 5 — 5 5 — 4 5 5 4 3 3 2 1 3 1 2 2 1 2 1 2 2 1 1 1…" at bounding box center [882, 655] width 1411 height 794
click at [1527, 63] on icon "button" at bounding box center [1536, 67] width 18 height 18
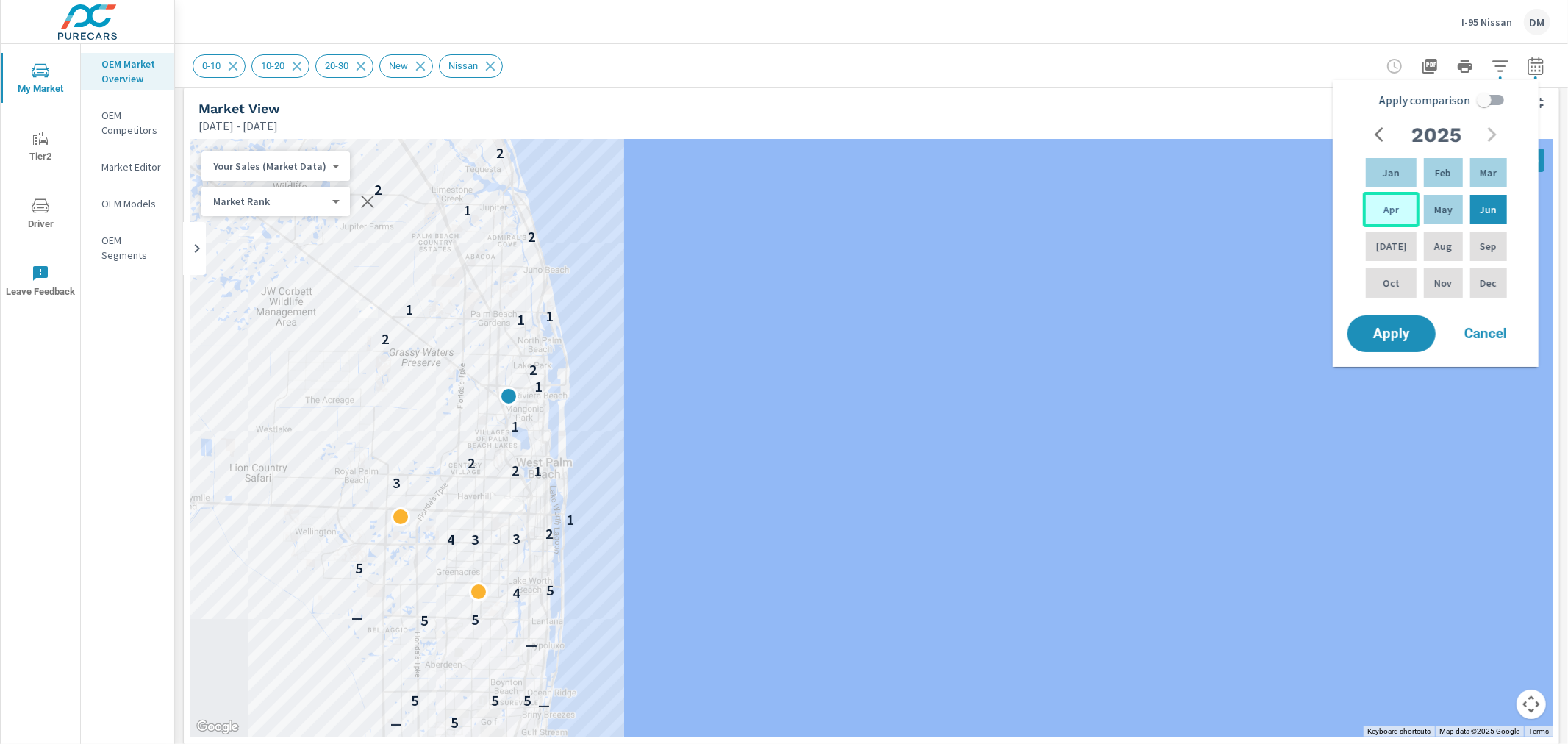
click at [1389, 208] on p "Apr" at bounding box center [1391, 210] width 16 height 15
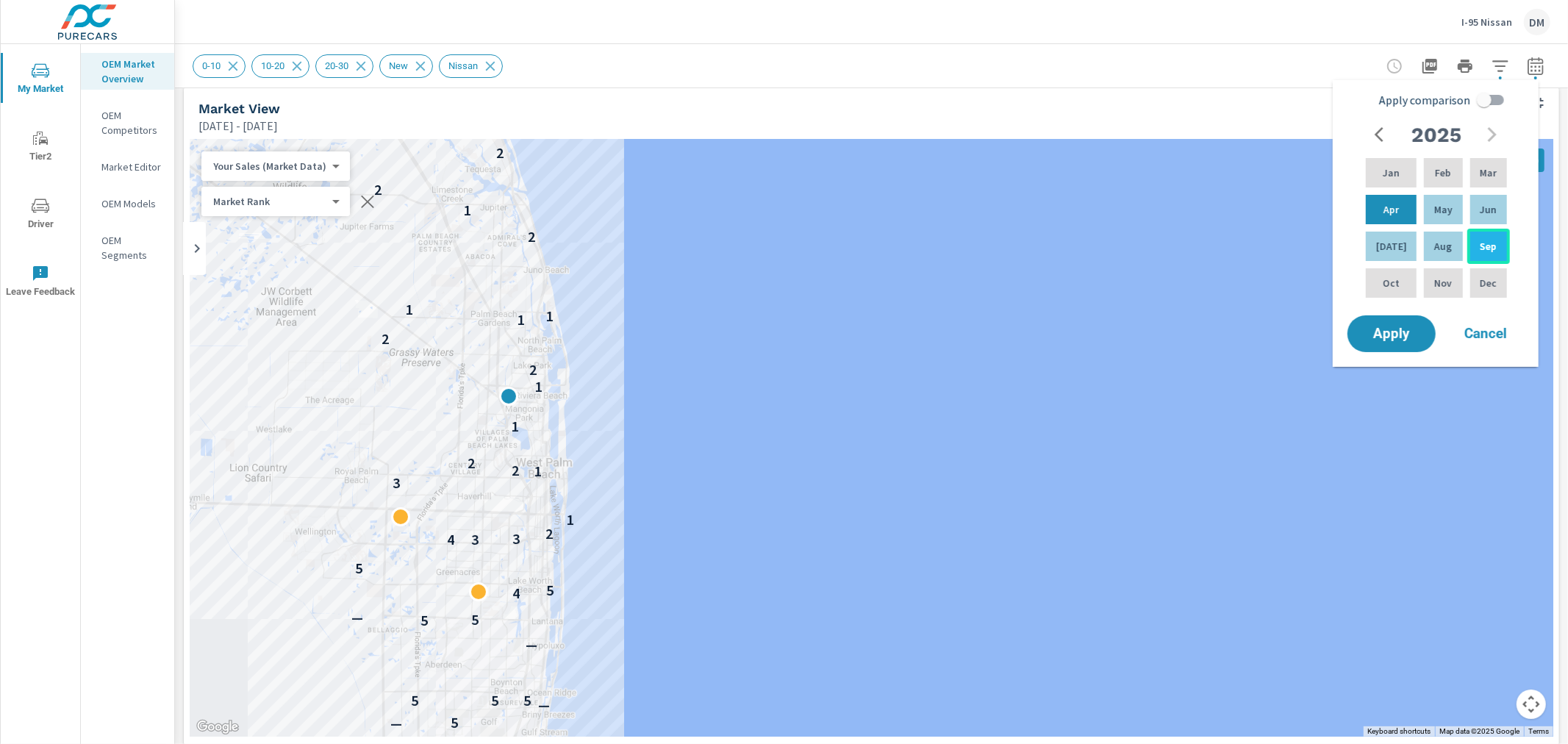
click at [1480, 244] on p "Sep" at bounding box center [1488, 247] width 17 height 15
click at [1400, 339] on span "Apply" at bounding box center [1391, 334] width 60 height 14
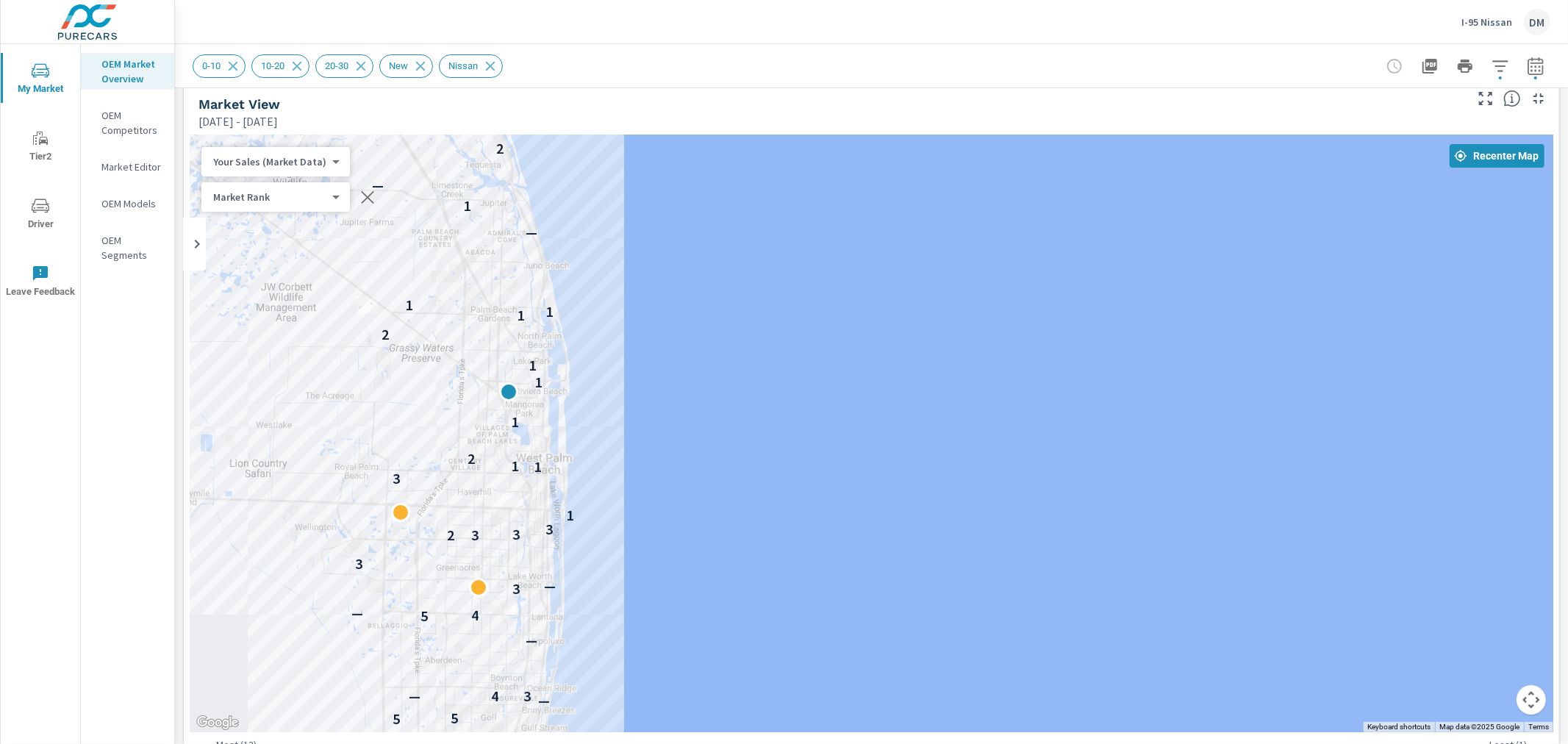
scroll to position [17, 0]
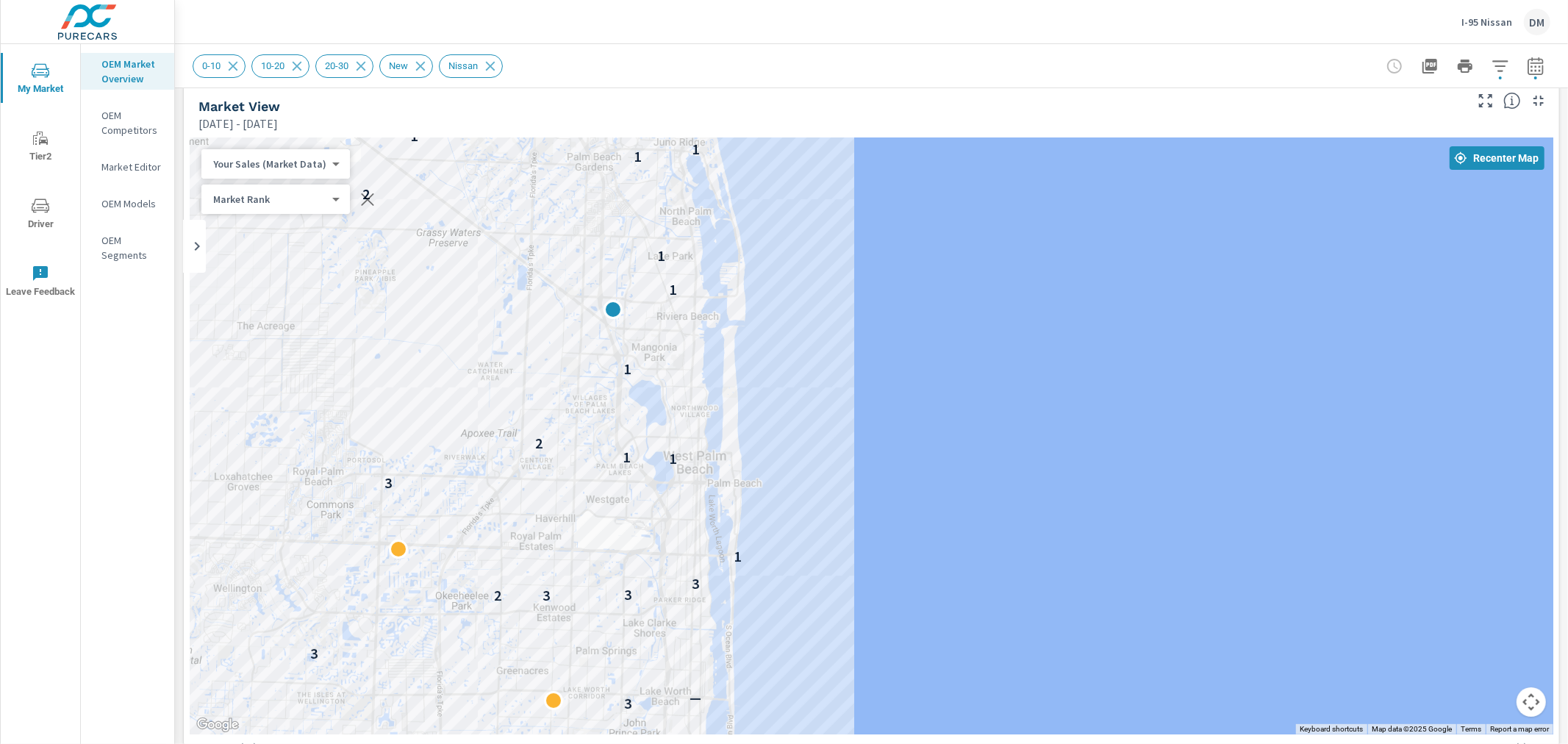
drag, startPoint x: 747, startPoint y: 503, endPoint x: 848, endPoint y: 510, distance: 101.2
click at [848, 510] on div "— 5 5 — 4 3 — — 5 4 — 3 — 3 2 3 3 3 1 3 1 1 2 1 1 1 2 1 1 1 — 1 —" at bounding box center [871, 436] width 1364 height 597
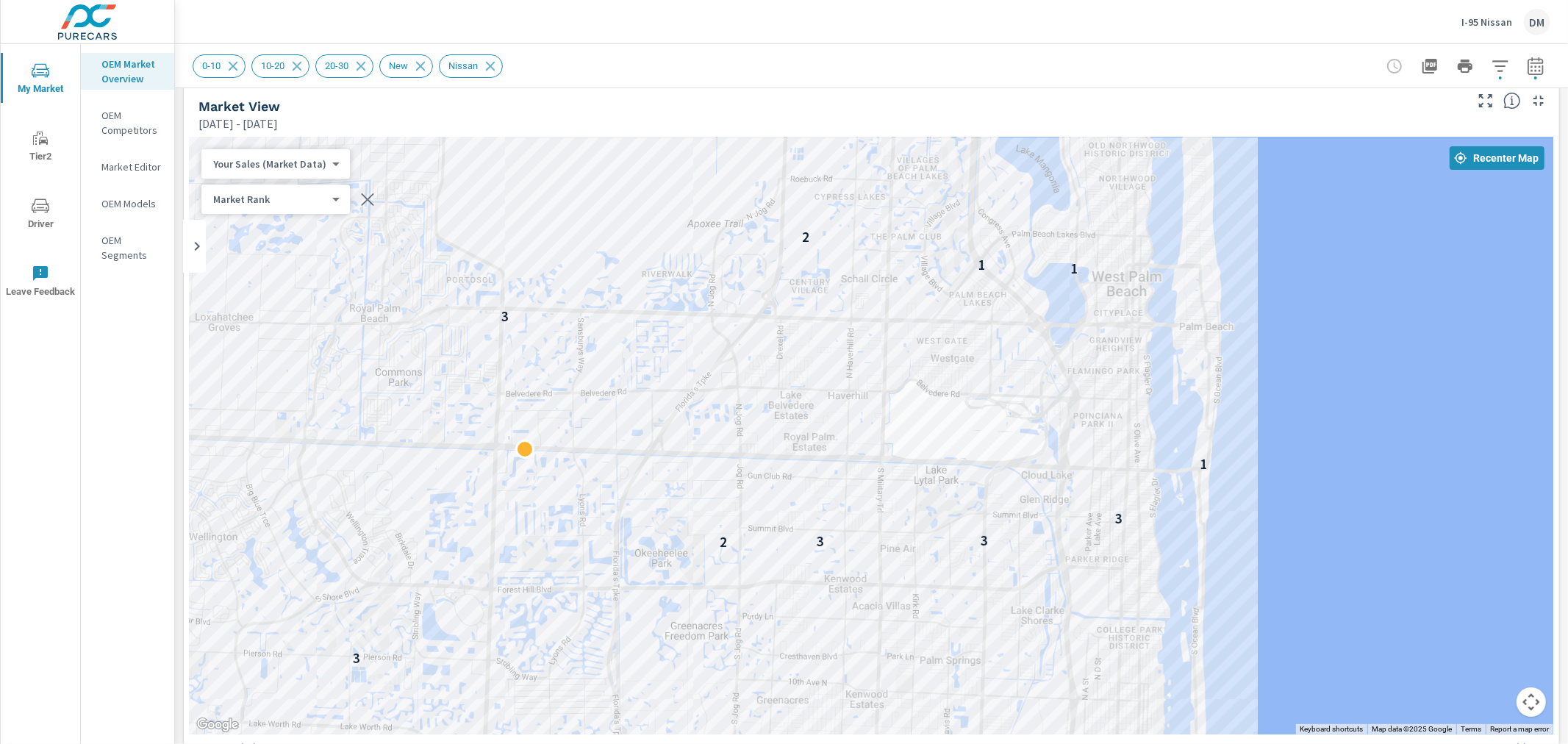
drag, startPoint x: 678, startPoint y: 533, endPoint x: 1283, endPoint y: 452, distance: 610.4
click at [1270, 444] on div "— 5 4 — 3 — 3 2 3 3 3 1 3 1 1 2 1 1 1 2" at bounding box center [871, 436] width 1364 height 597
click at [320, 163] on body "My Market Tier2 Driver Leave Feedback OEM Market Overview OEM Competitors Marke…" at bounding box center [784, 372] width 1568 height 744
click at [260, 276] on li "Population" at bounding box center [273, 281] width 143 height 23
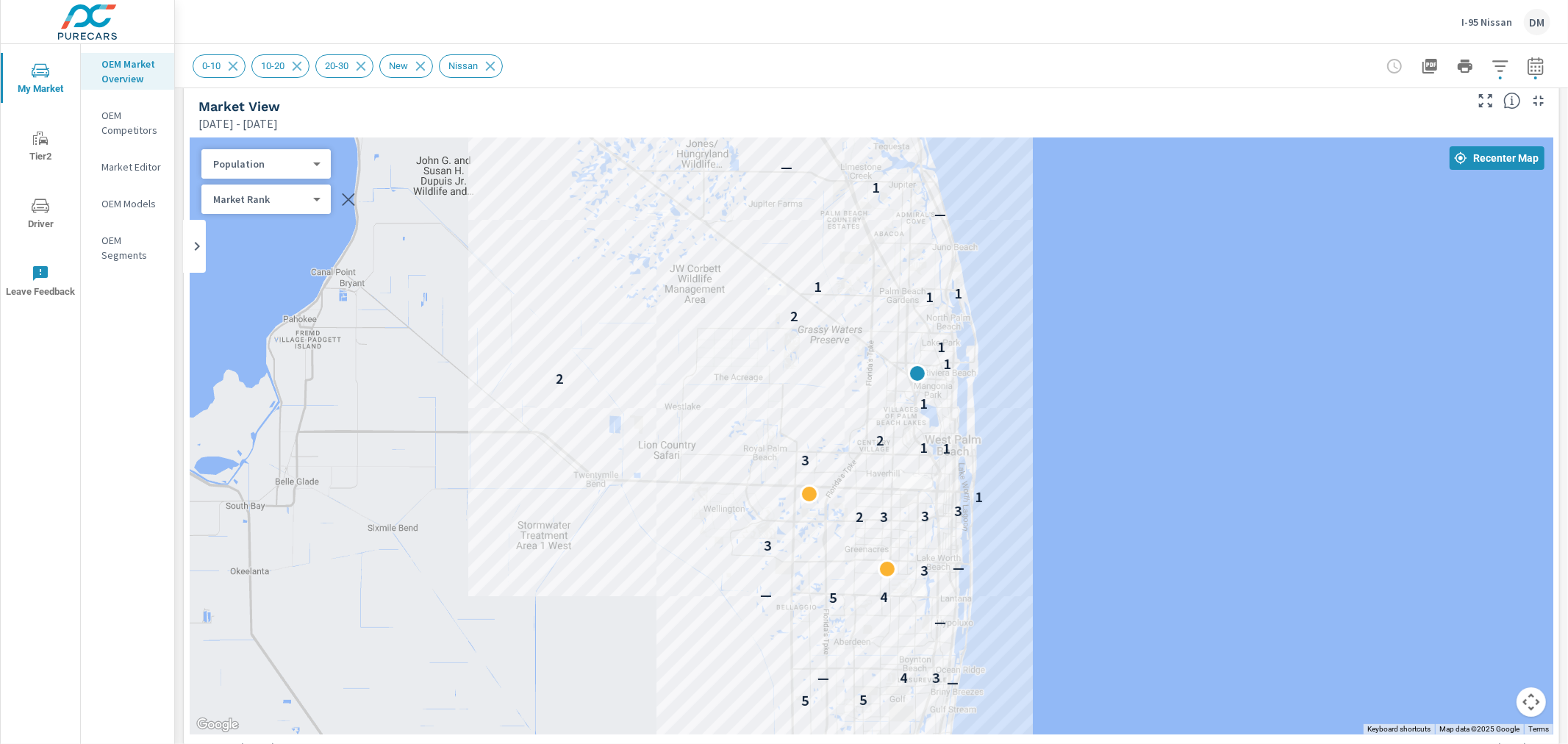
drag, startPoint x: 1376, startPoint y: 538, endPoint x: 1044, endPoint y: 523, distance: 332.3
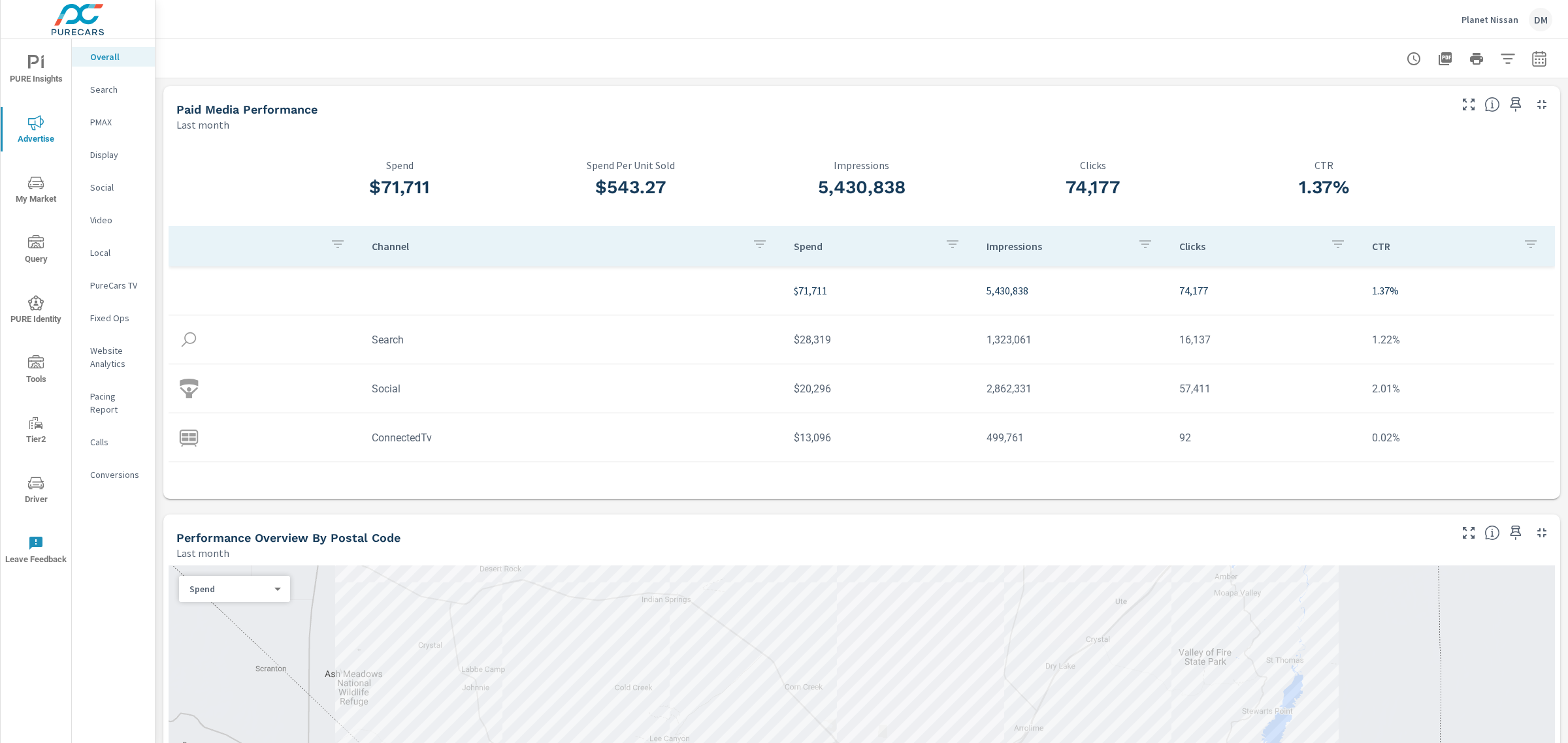
click at [40, 69] on icon "nav menu" at bounding box center [36, 63] width 16 height 16
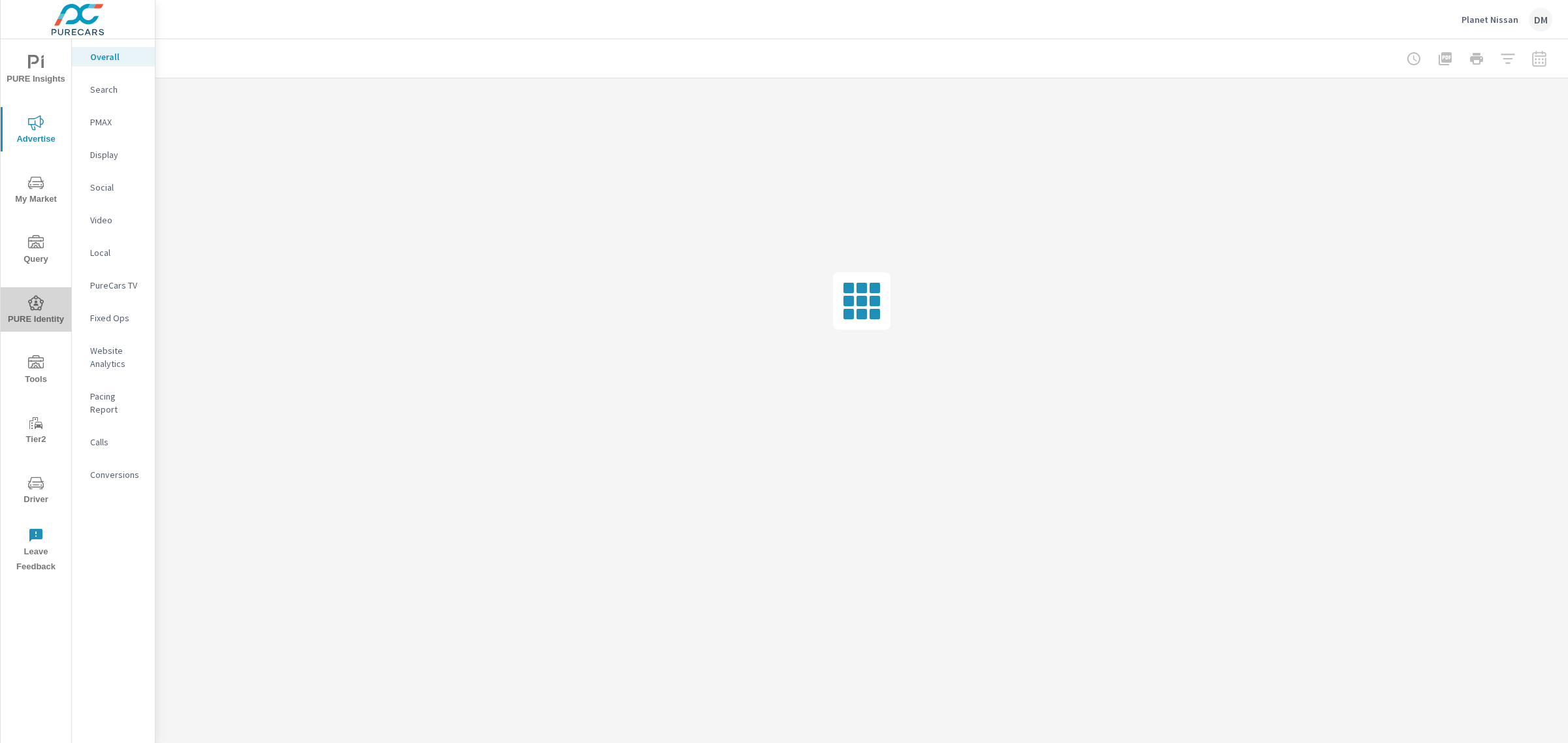
click at [36, 311] on span "PURE Identity" at bounding box center [36, 311] width 63 height 32
click at [39, 365] on icon "nav menu" at bounding box center [36, 362] width 16 height 13
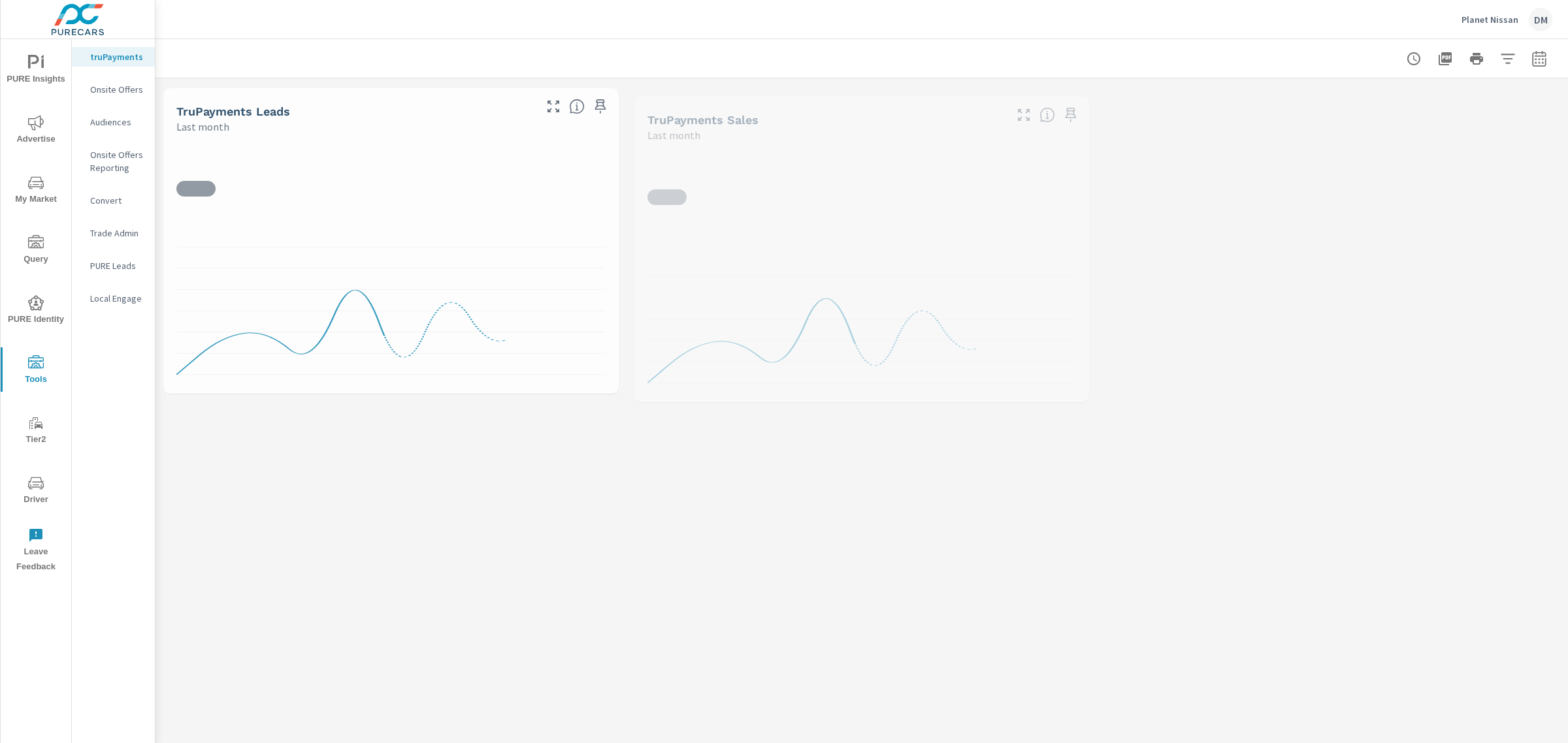
click at [111, 122] on p "Audiences" at bounding box center [116, 122] width 54 height 13
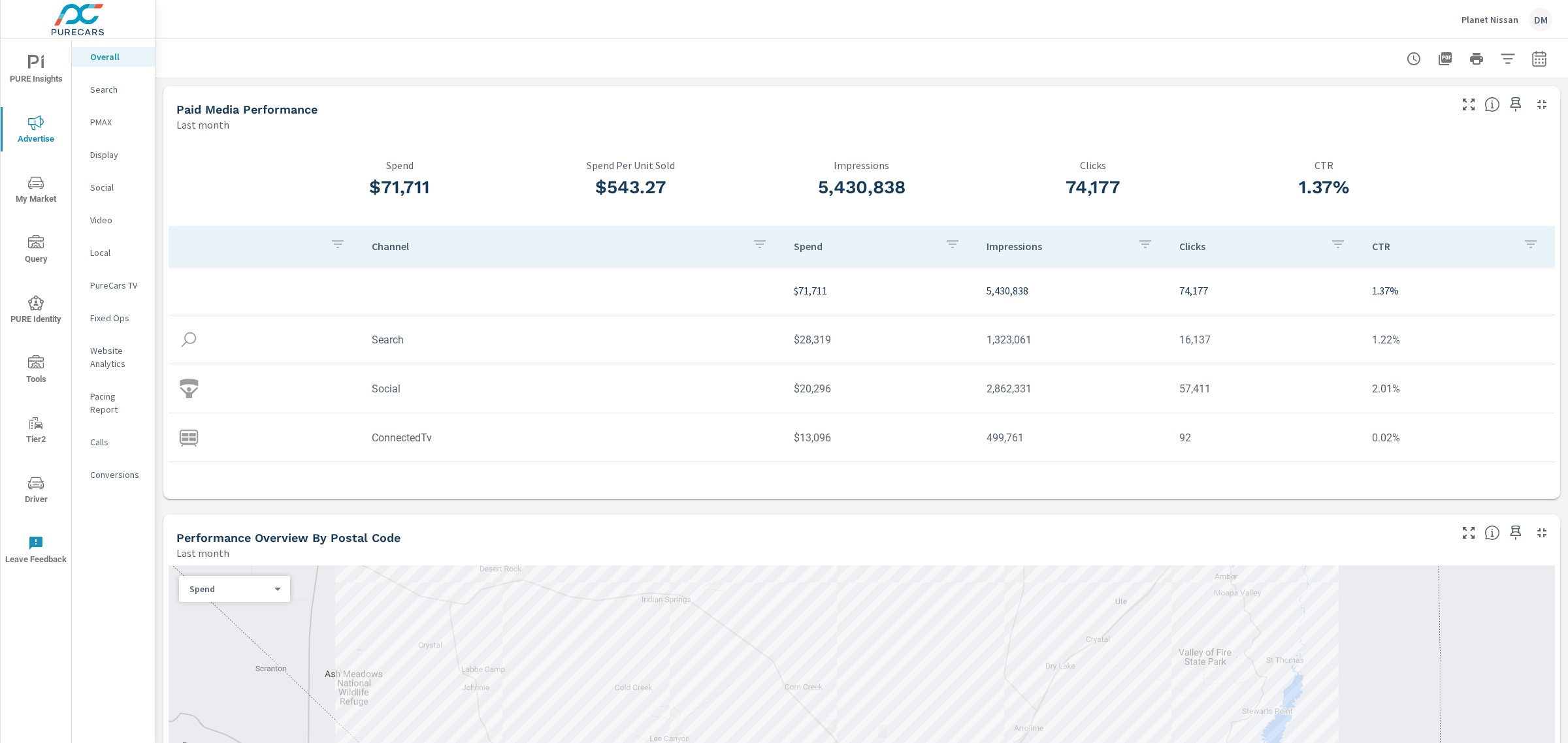
click at [37, 200] on span "My Market" at bounding box center [36, 191] width 63 height 32
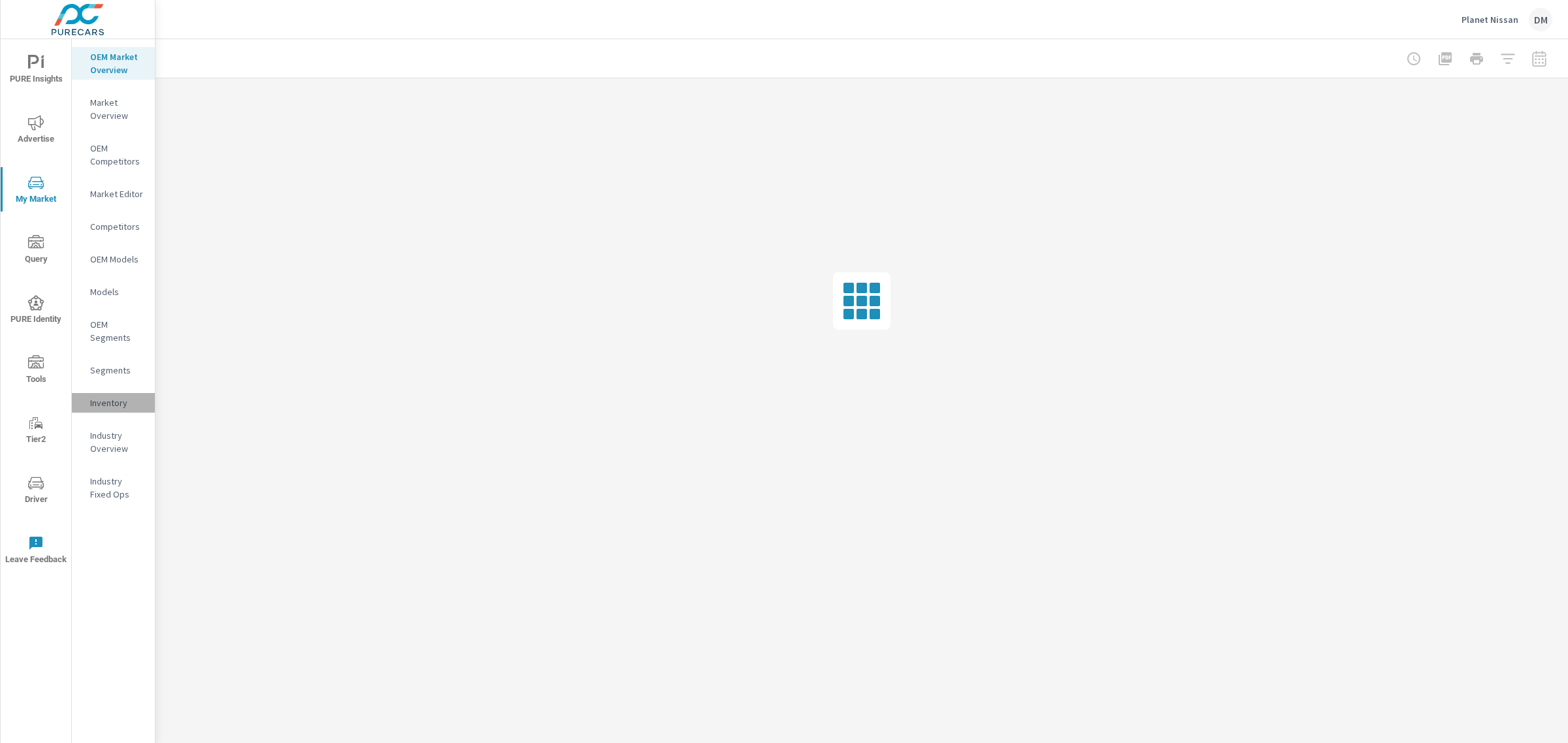
click at [113, 400] on p "Inventory" at bounding box center [116, 403] width 54 height 13
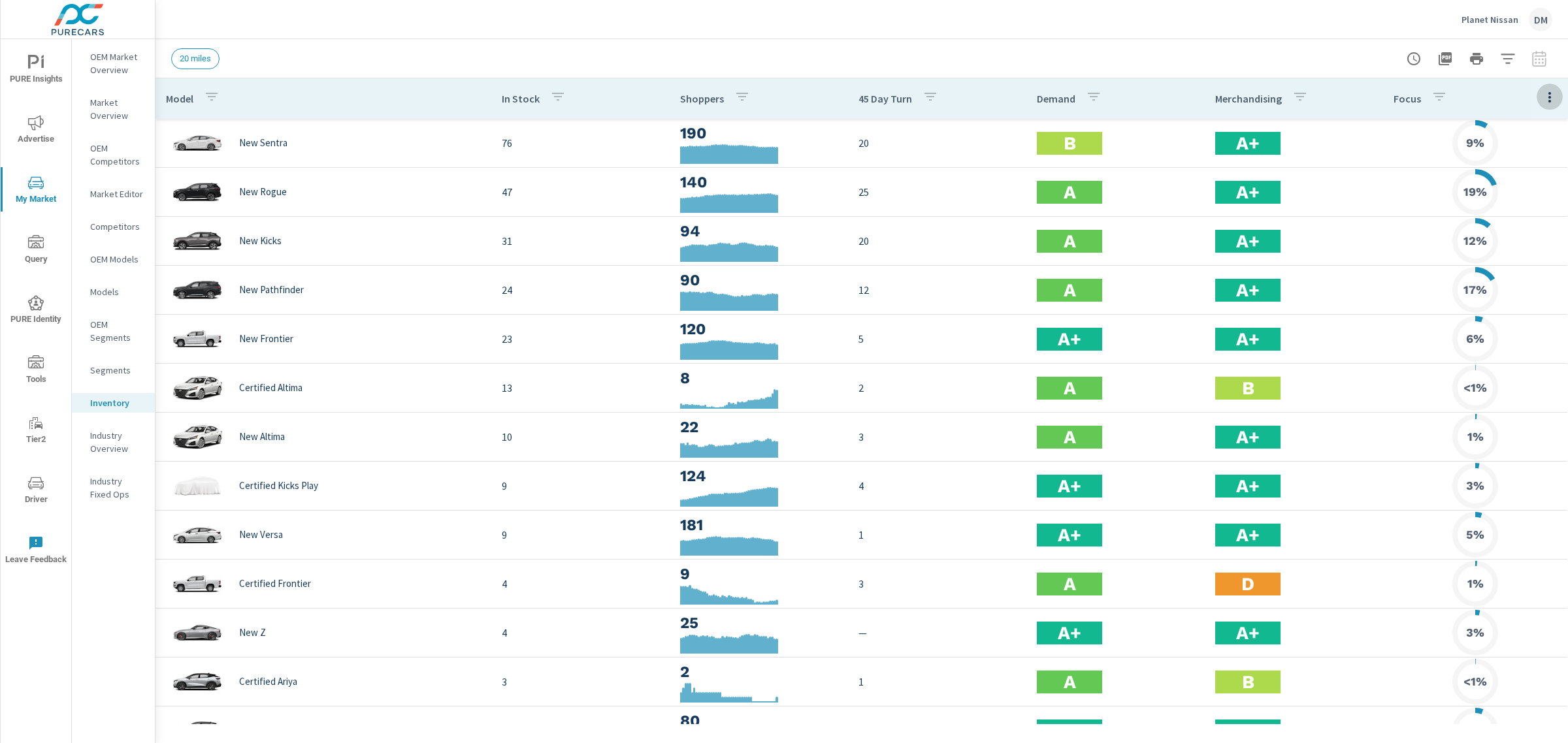
click at [1541, 101] on icon "button" at bounding box center [1549, 97] width 16 height 16
click at [1509, 305] on span "Customize columns..." at bounding box center [1507, 303] width 83 height 13
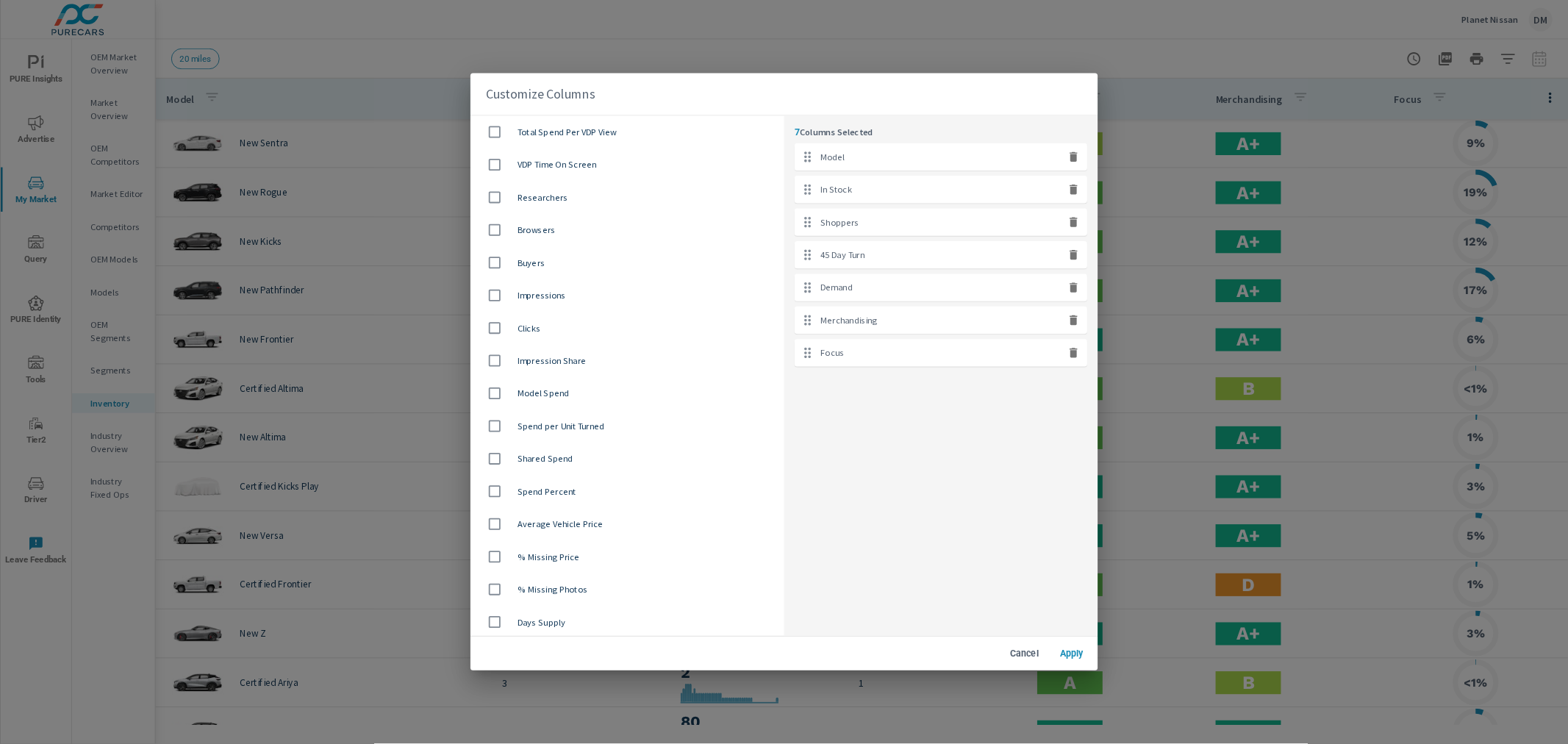
scroll to position [736, 0]
click at [555, 619] on input "checkbox" at bounding box center [556, 626] width 31 height 31
checkbox input "true"
click at [1210, 736] on span "Apply" at bounding box center [1205, 736] width 35 height 13
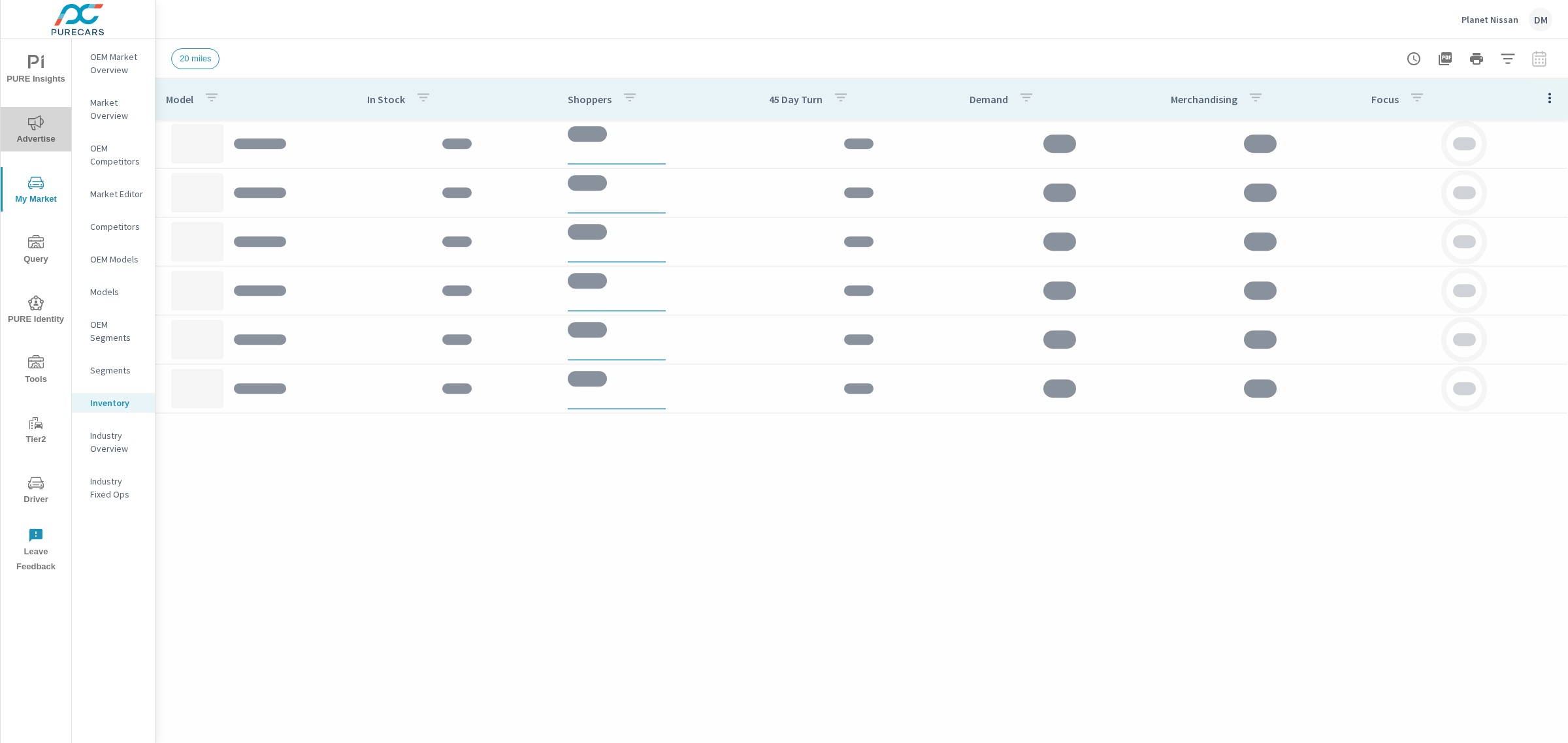
click at [33, 124] on icon "nav menu" at bounding box center [36, 123] width 16 height 16
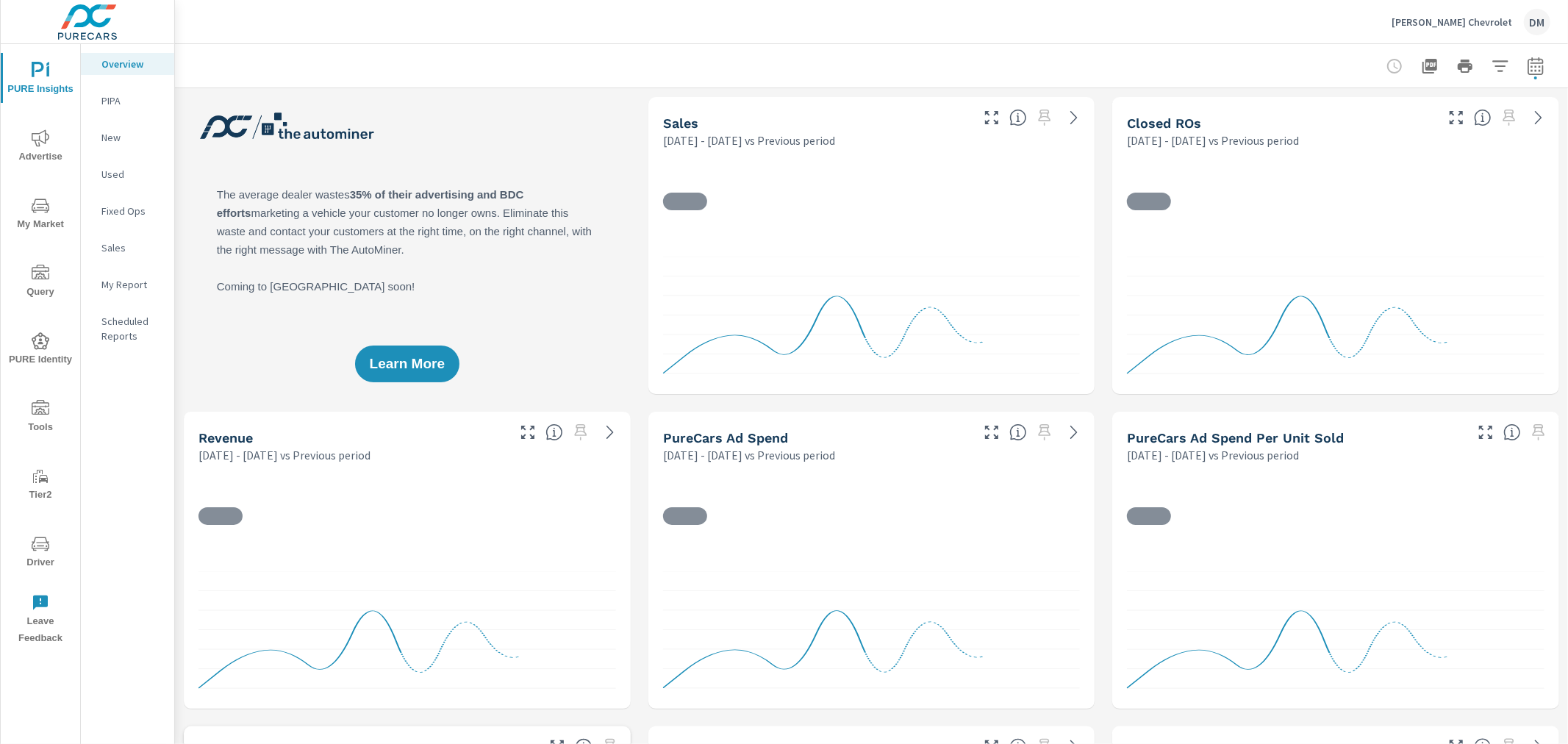
click at [1450, 20] on p "[PERSON_NAME] Chevrolet" at bounding box center [1451, 22] width 121 height 13
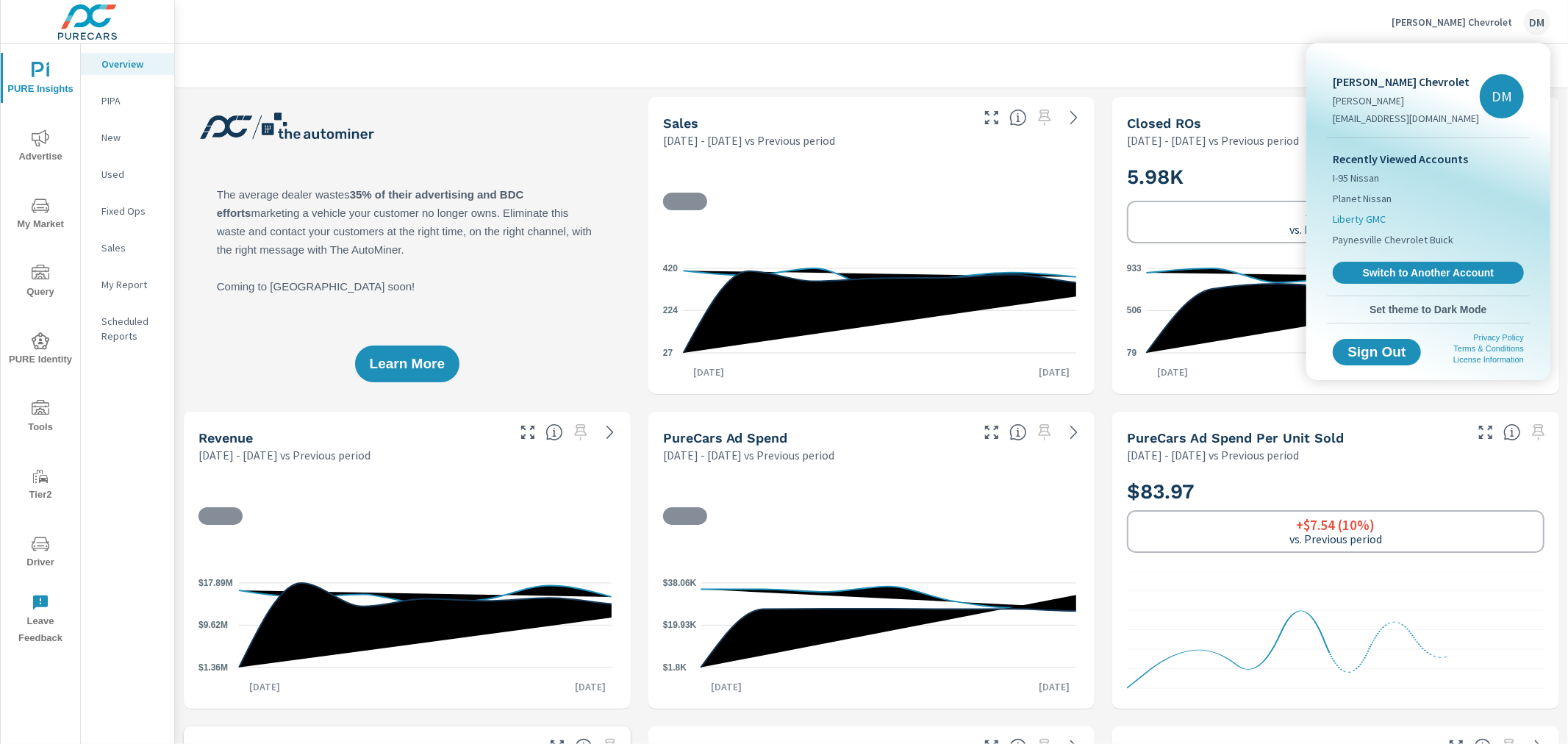
click at [1366, 216] on span "Liberty GMC" at bounding box center [1358, 220] width 53 height 15
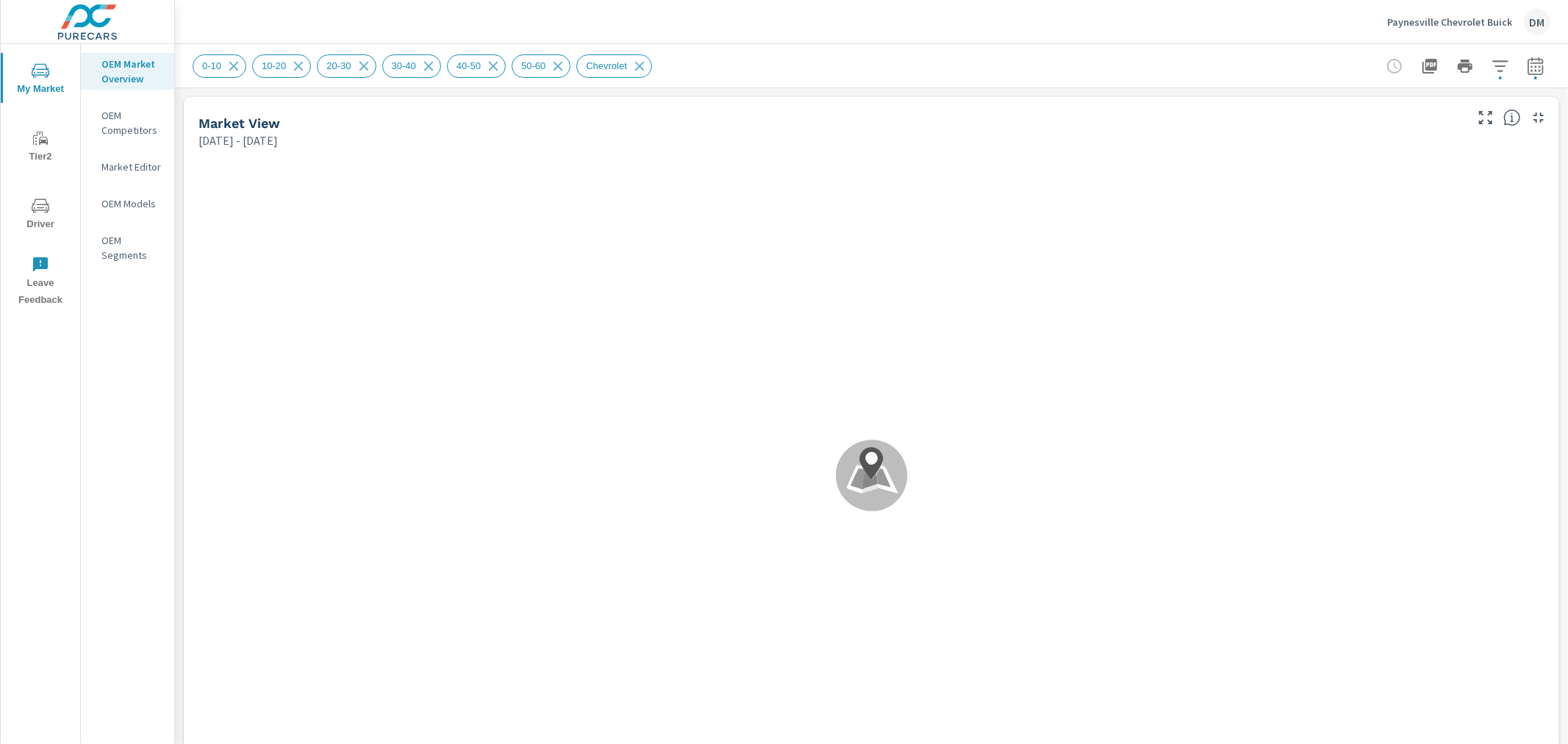
click at [1405, 16] on p "Paynesville Chevrolet Buick" at bounding box center [1449, 22] width 125 height 13
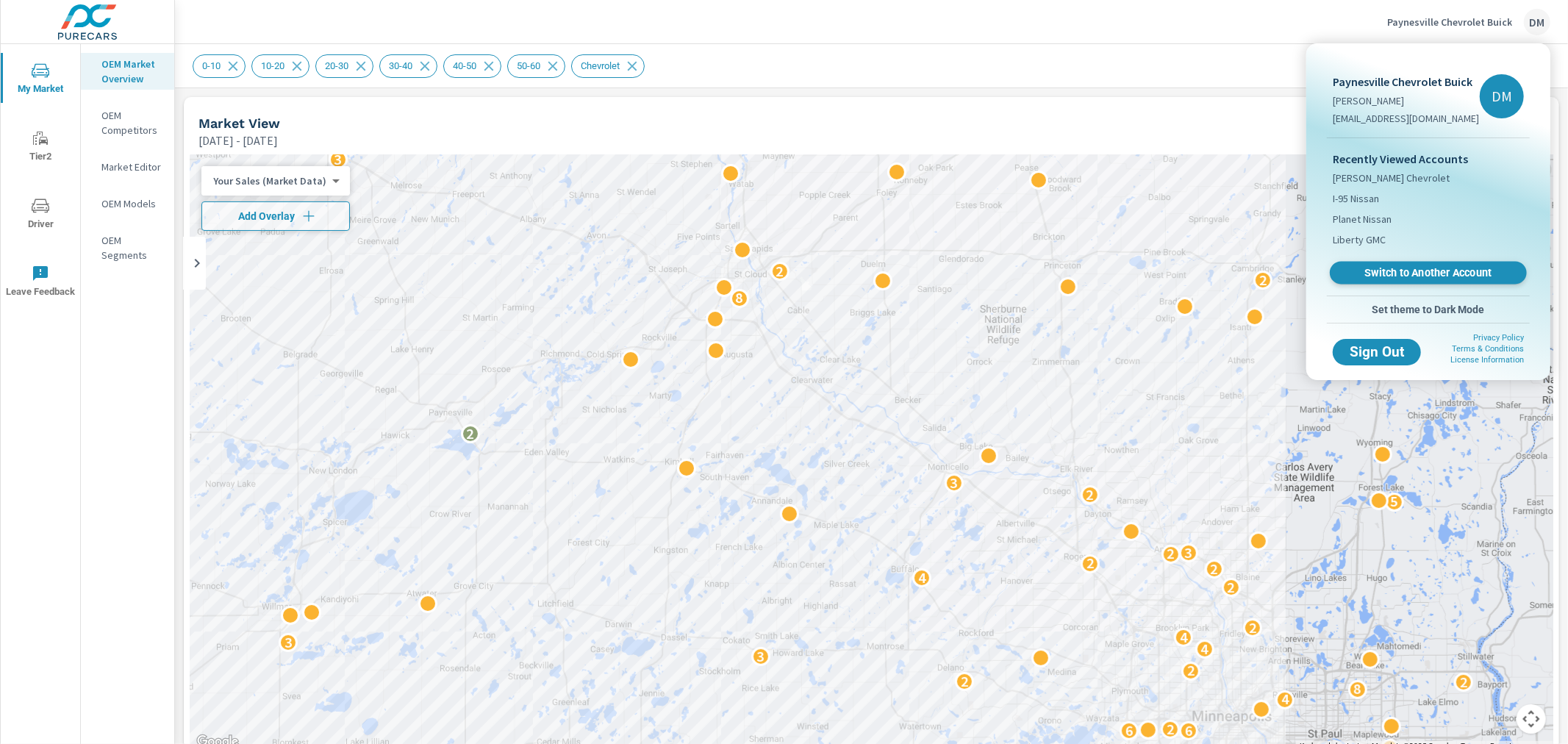
click at [1420, 276] on span "Switch to Another Account" at bounding box center [1427, 273] width 180 height 14
